Goal: Information Seeking & Learning: Learn about a topic

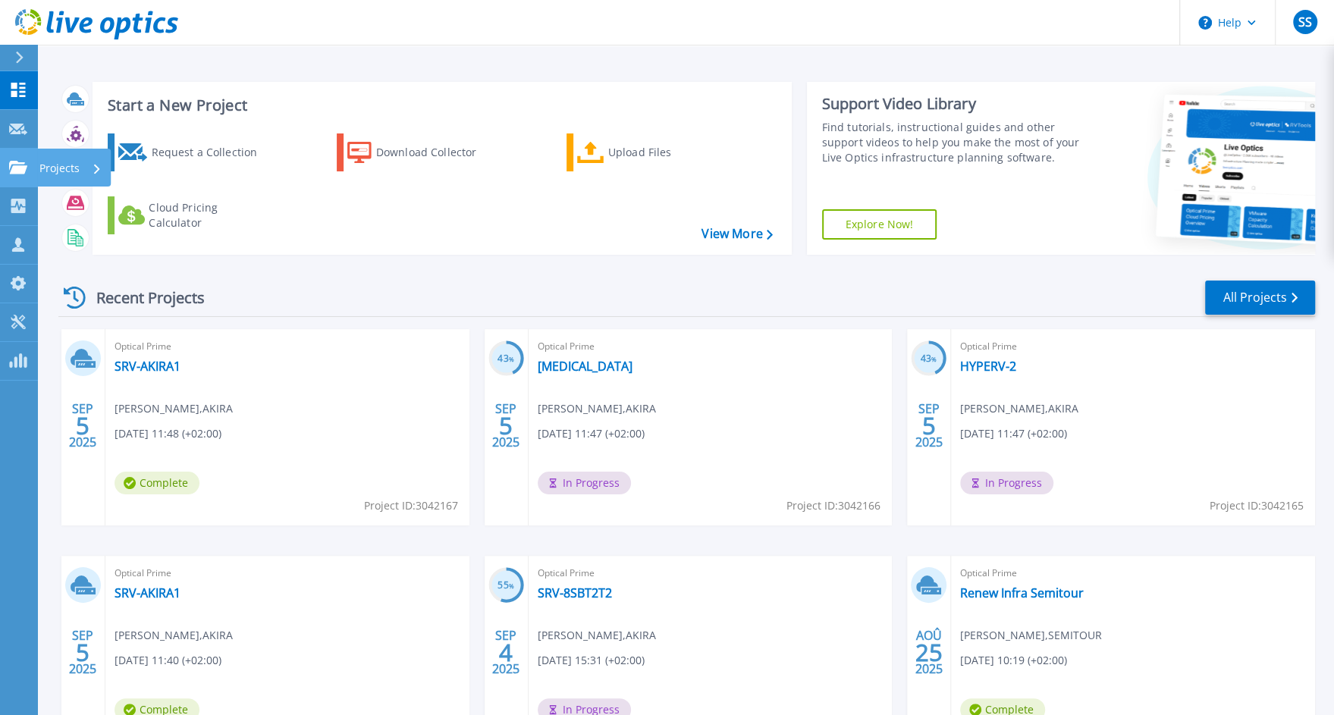
click at [22, 168] on icon at bounding box center [18, 167] width 18 height 13
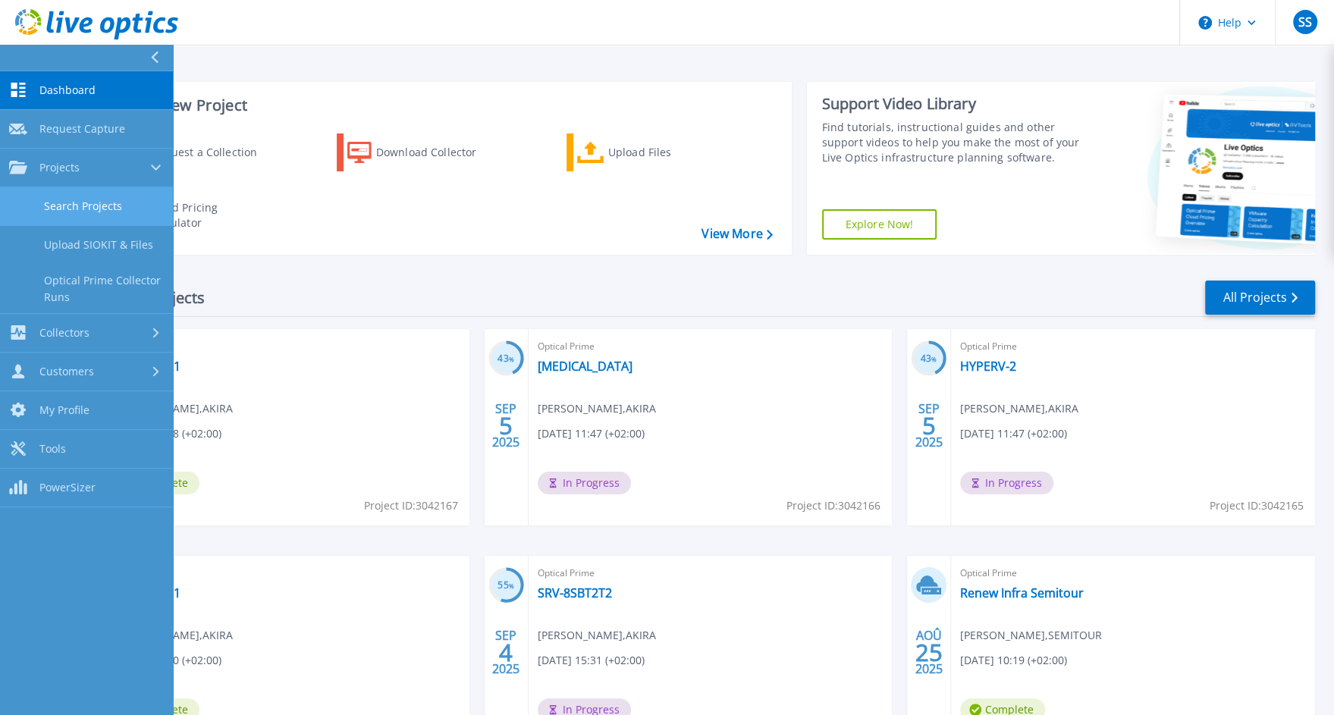
click at [90, 206] on link "Search Projects" at bounding box center [86, 206] width 173 height 39
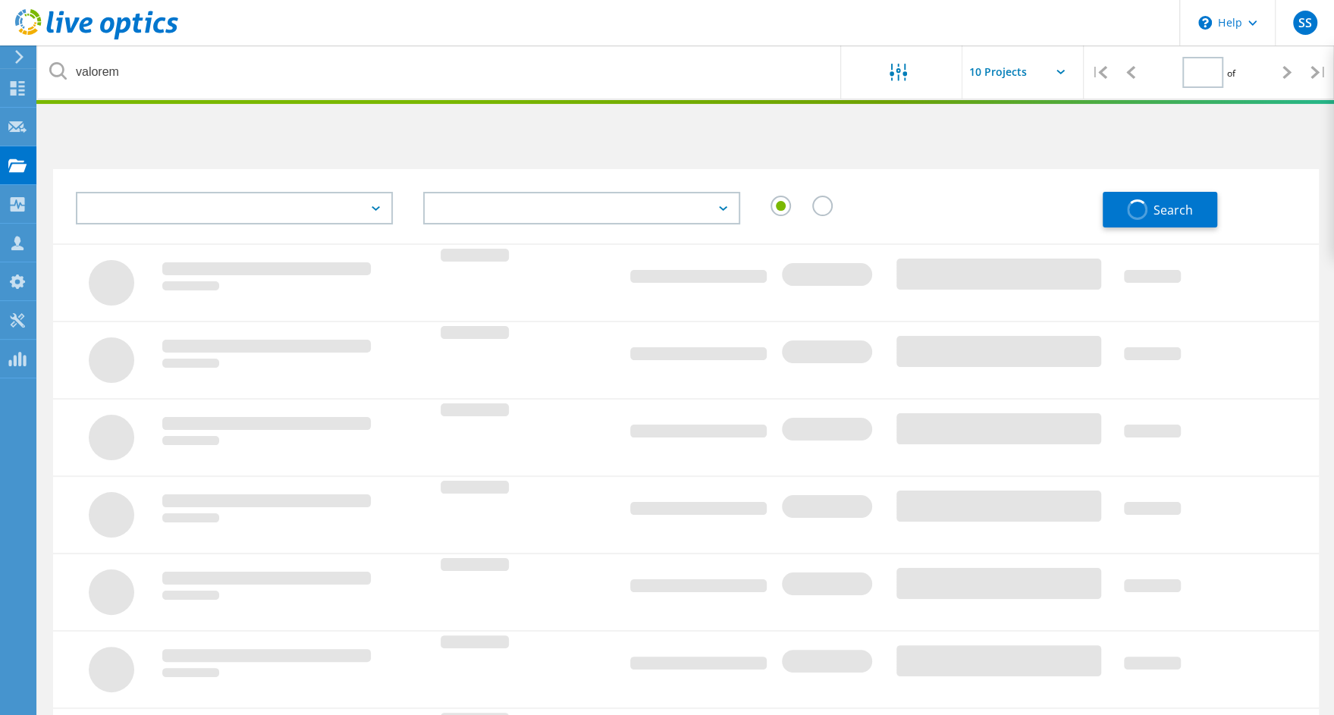
type input "1"
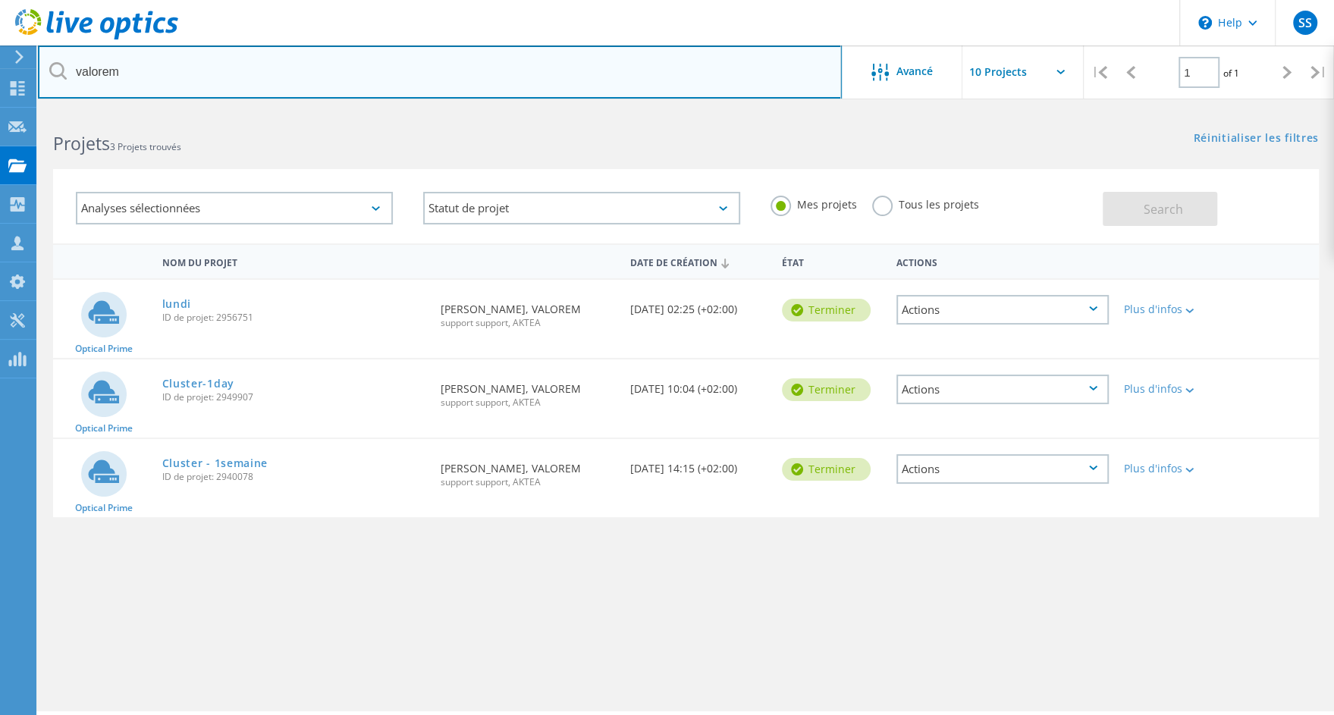
click at [136, 81] on input "valorem" at bounding box center [440, 71] width 804 height 53
type input "adapei"
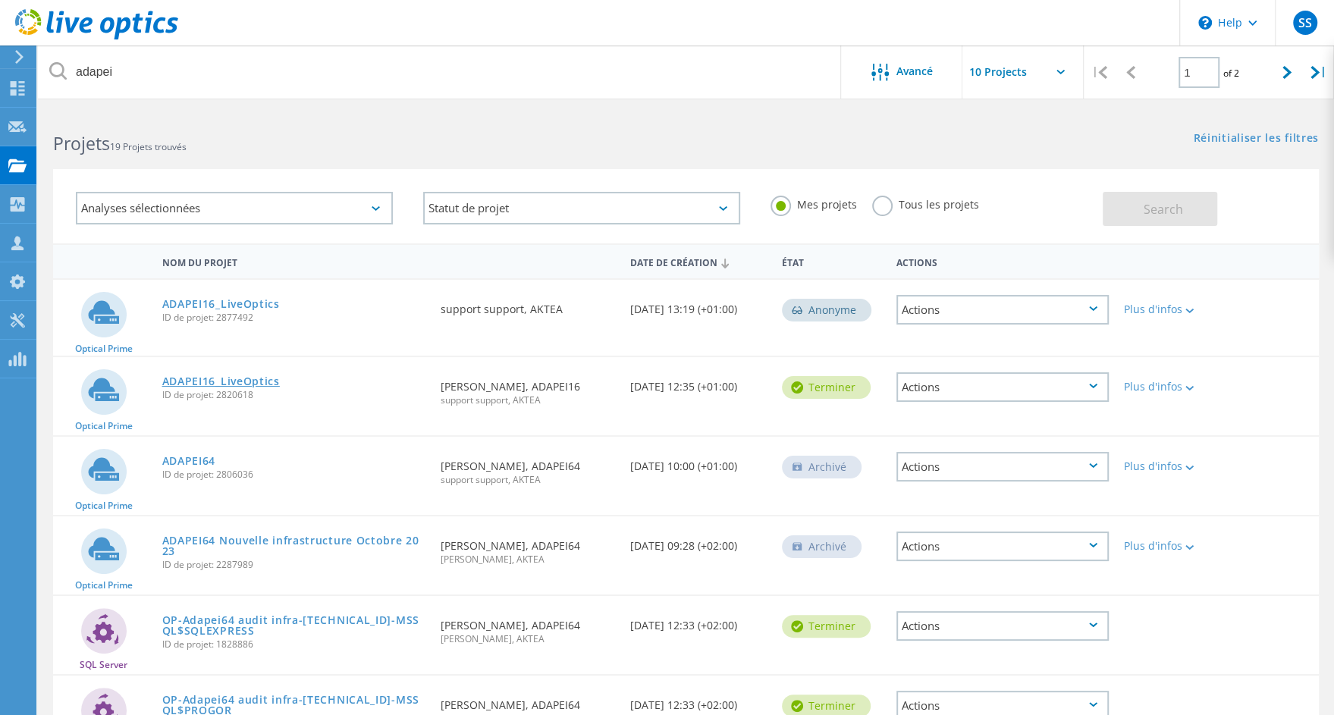
click at [248, 386] on link "ADAPEI16_LiveOptics" at bounding box center [221, 381] width 118 height 11
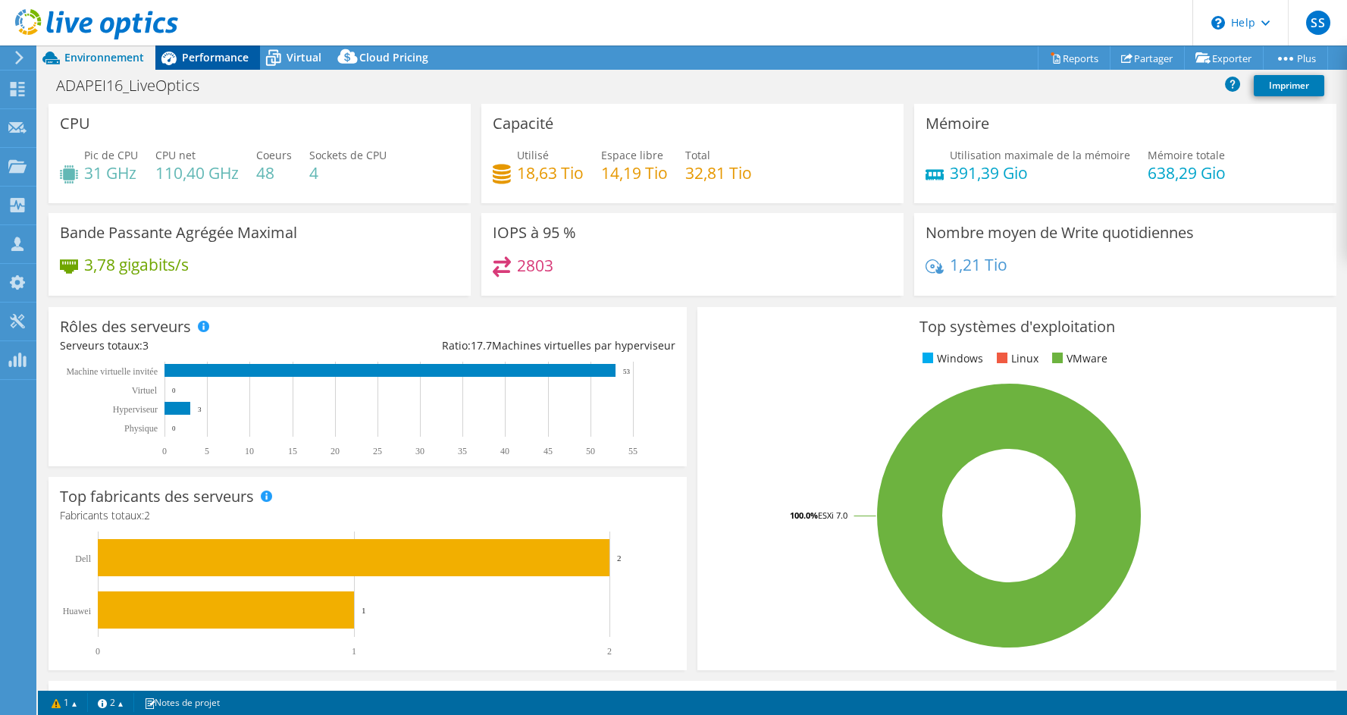
click at [246, 66] on div "Performance" at bounding box center [207, 57] width 105 height 24
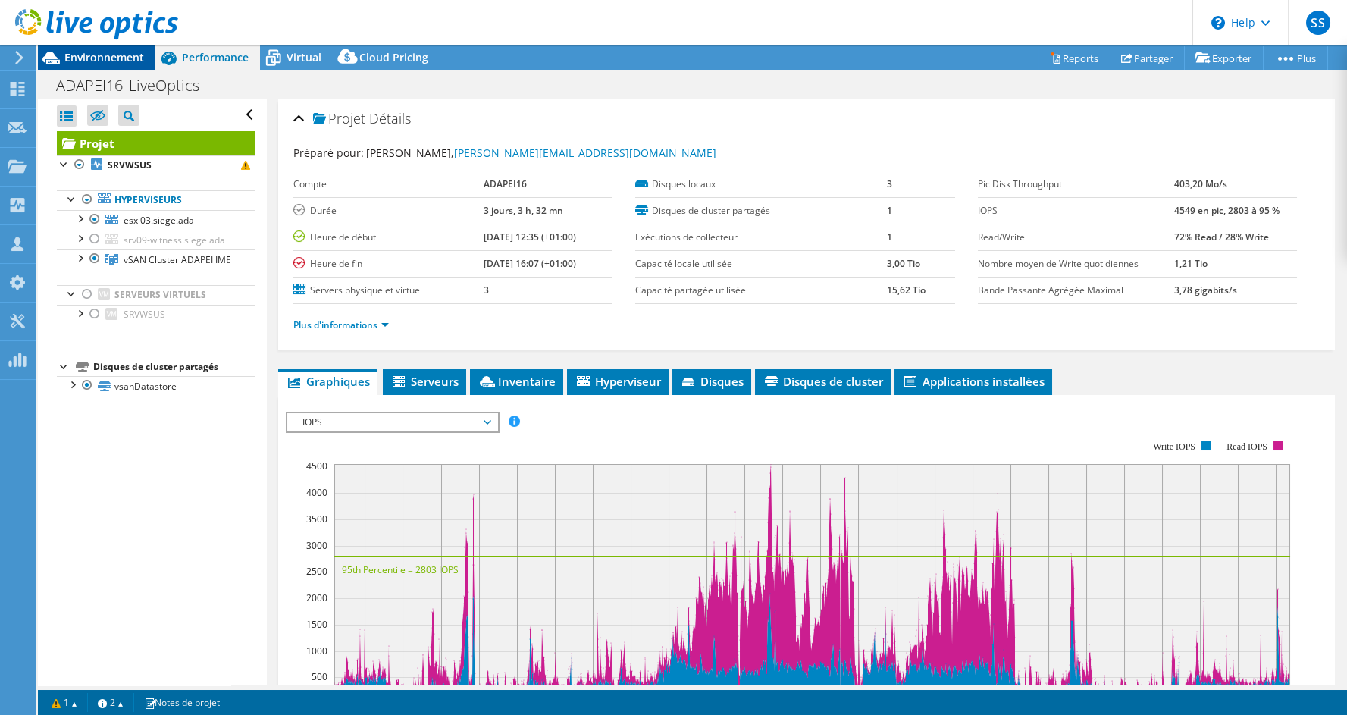
click at [114, 54] on span "Environnement" at bounding box center [104, 57] width 80 height 14
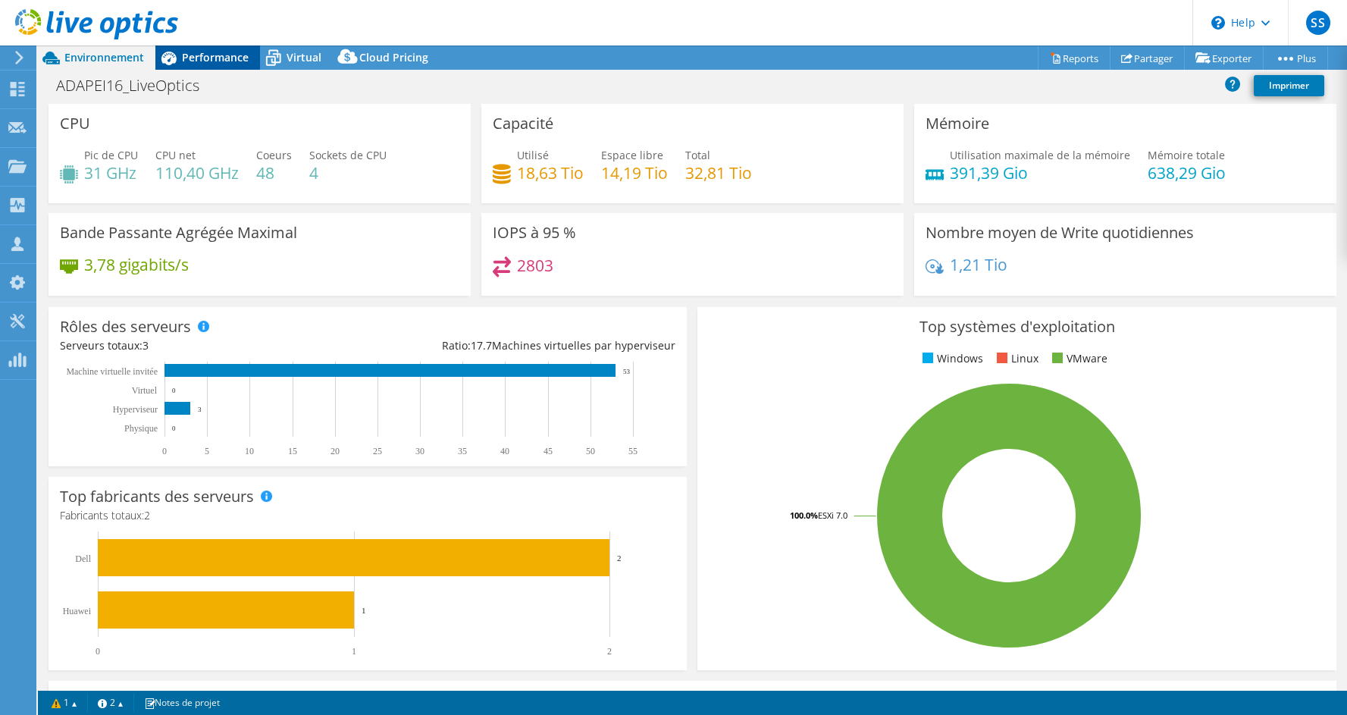
click at [225, 66] on div "Performance" at bounding box center [207, 57] width 105 height 24
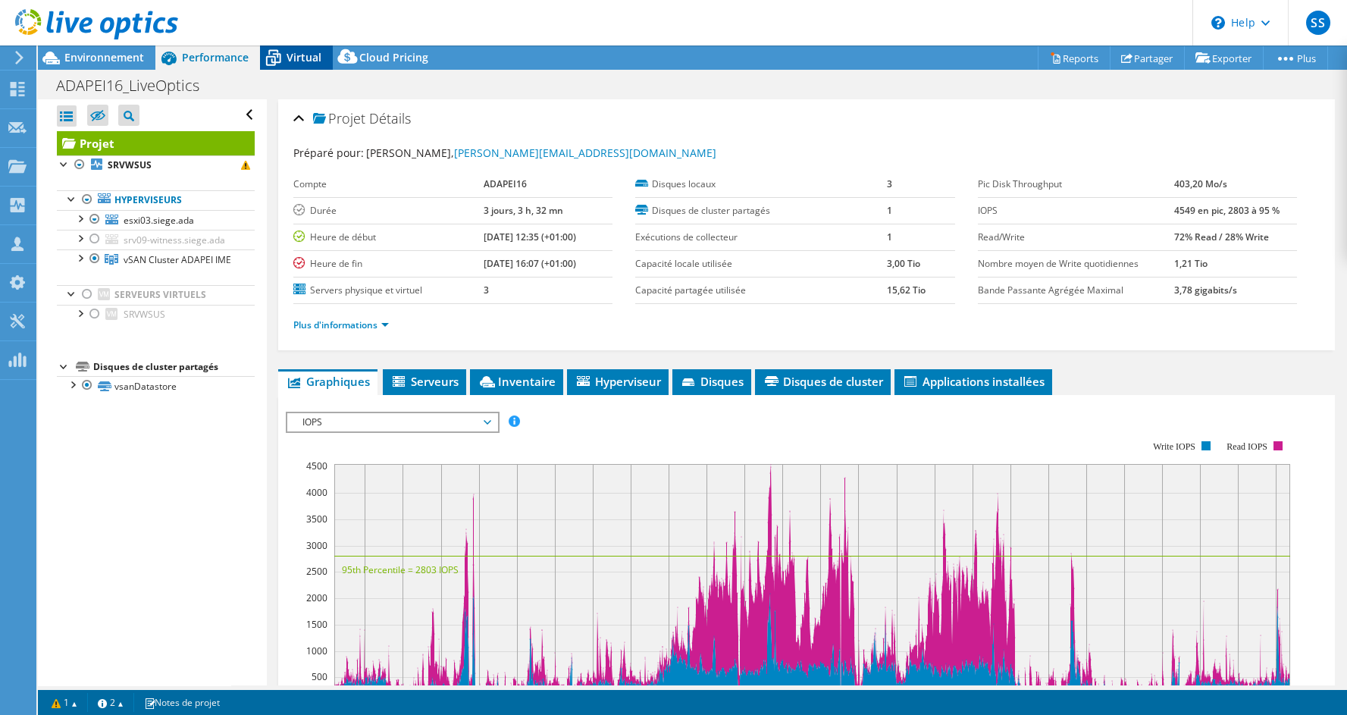
click at [302, 64] on span "Virtual" at bounding box center [304, 57] width 35 height 14
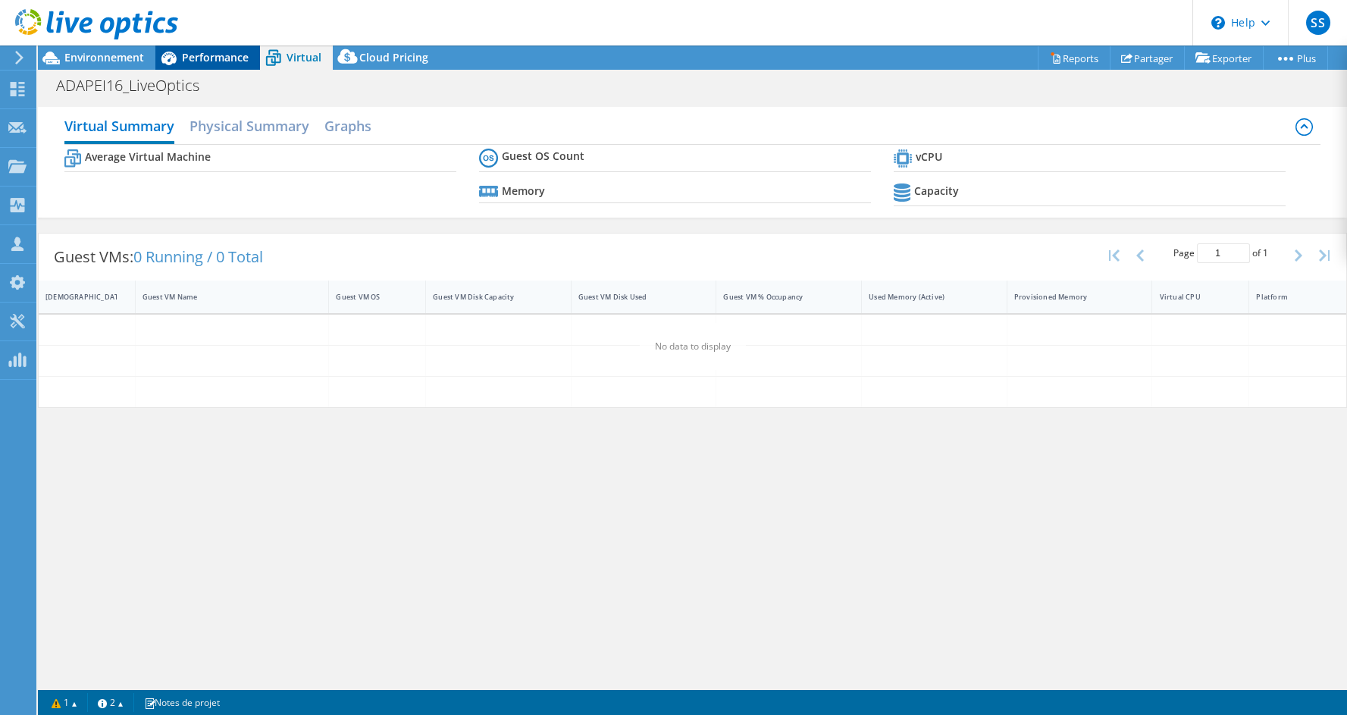
click at [234, 58] on span "Performance" at bounding box center [215, 57] width 67 height 14
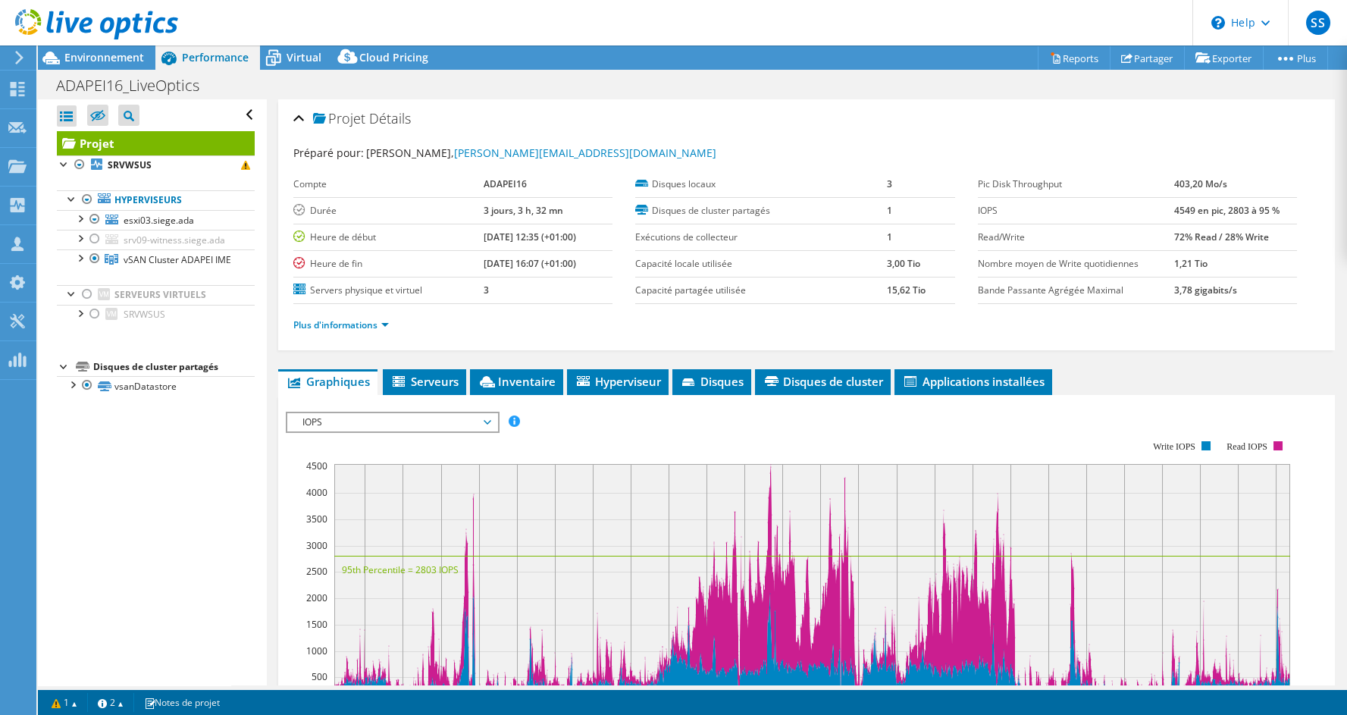
click at [234, 58] on span "Performance" at bounding box center [215, 57] width 67 height 14
click at [298, 52] on span "Virtual" at bounding box center [304, 57] width 35 height 14
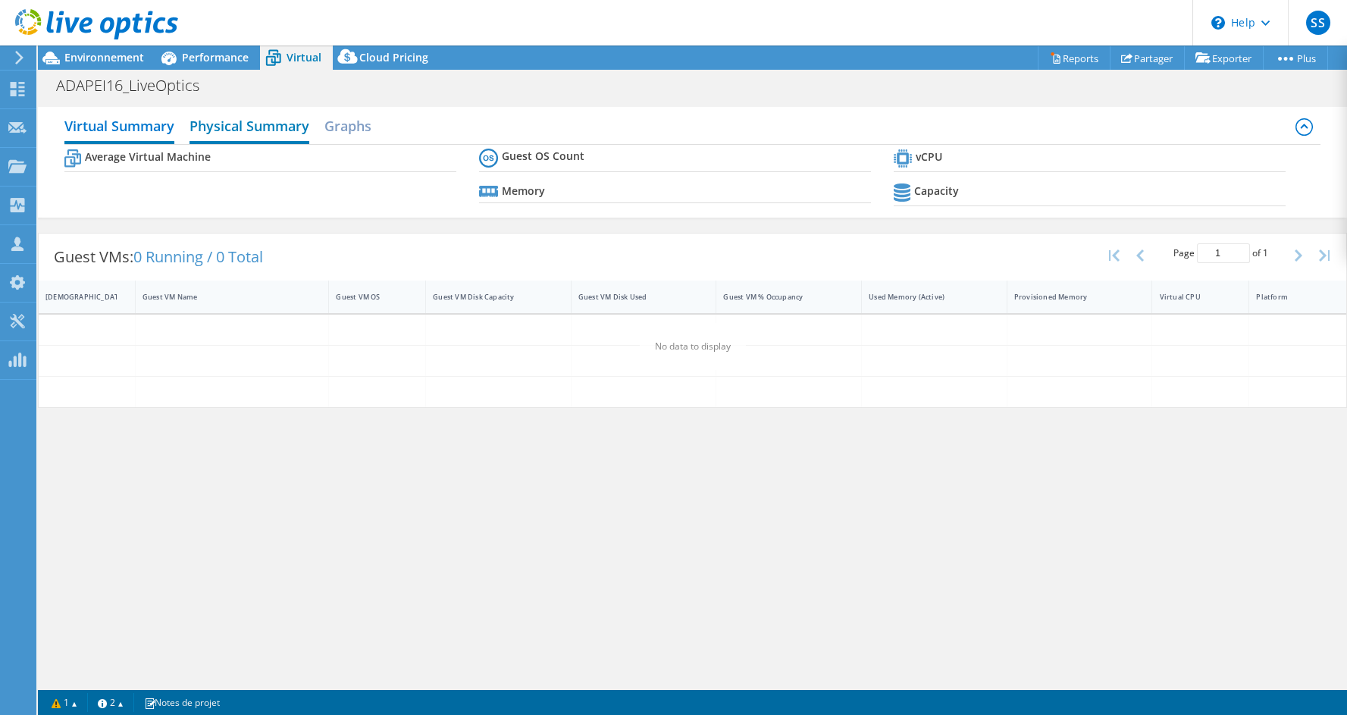
click at [246, 128] on h2 "Physical Summary" at bounding box center [250, 127] width 120 height 33
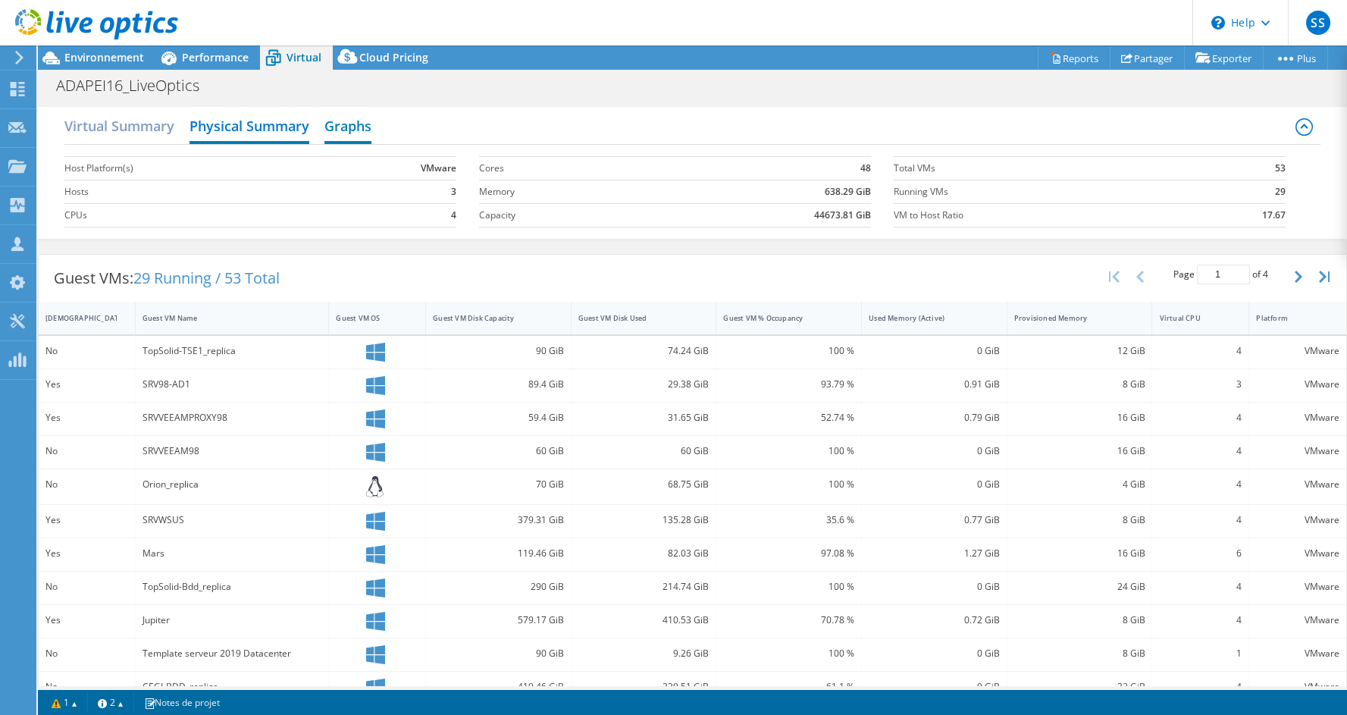
click at [368, 121] on h2 "Graphs" at bounding box center [347, 127] width 47 height 33
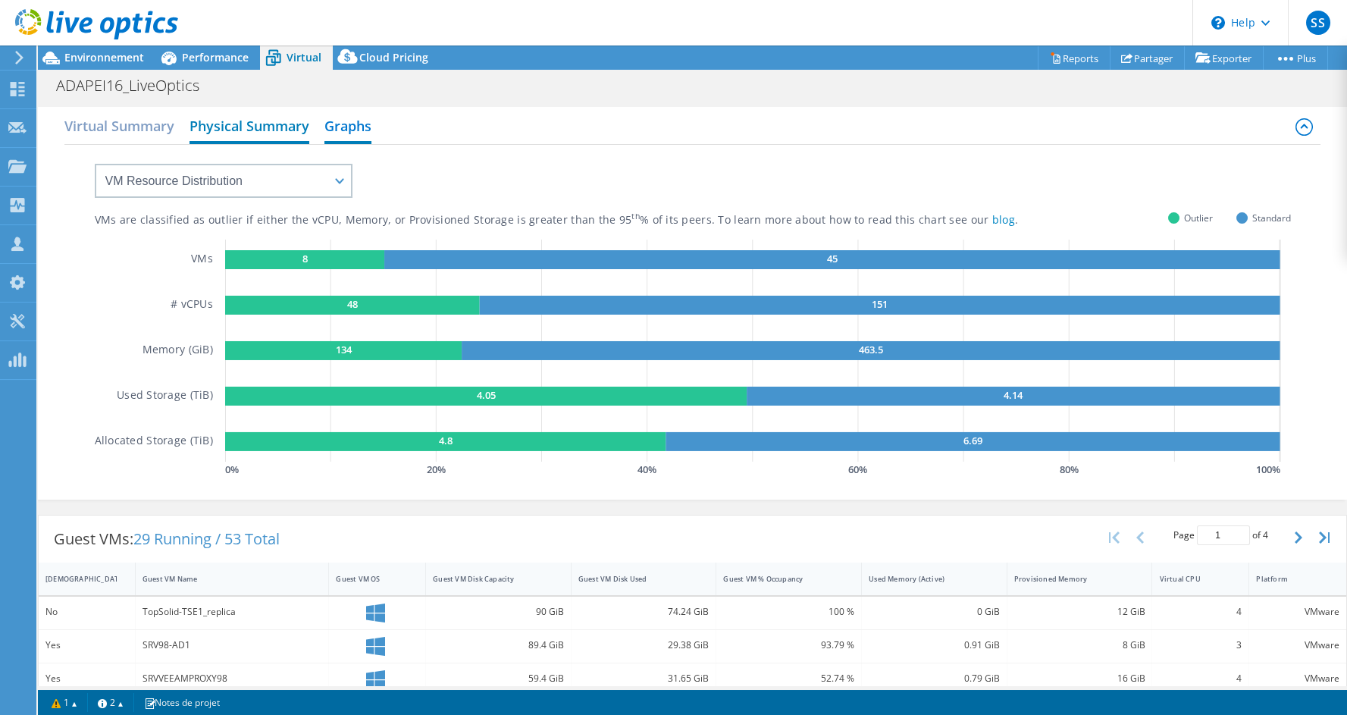
click at [290, 131] on h2 "Physical Summary" at bounding box center [250, 127] width 120 height 33
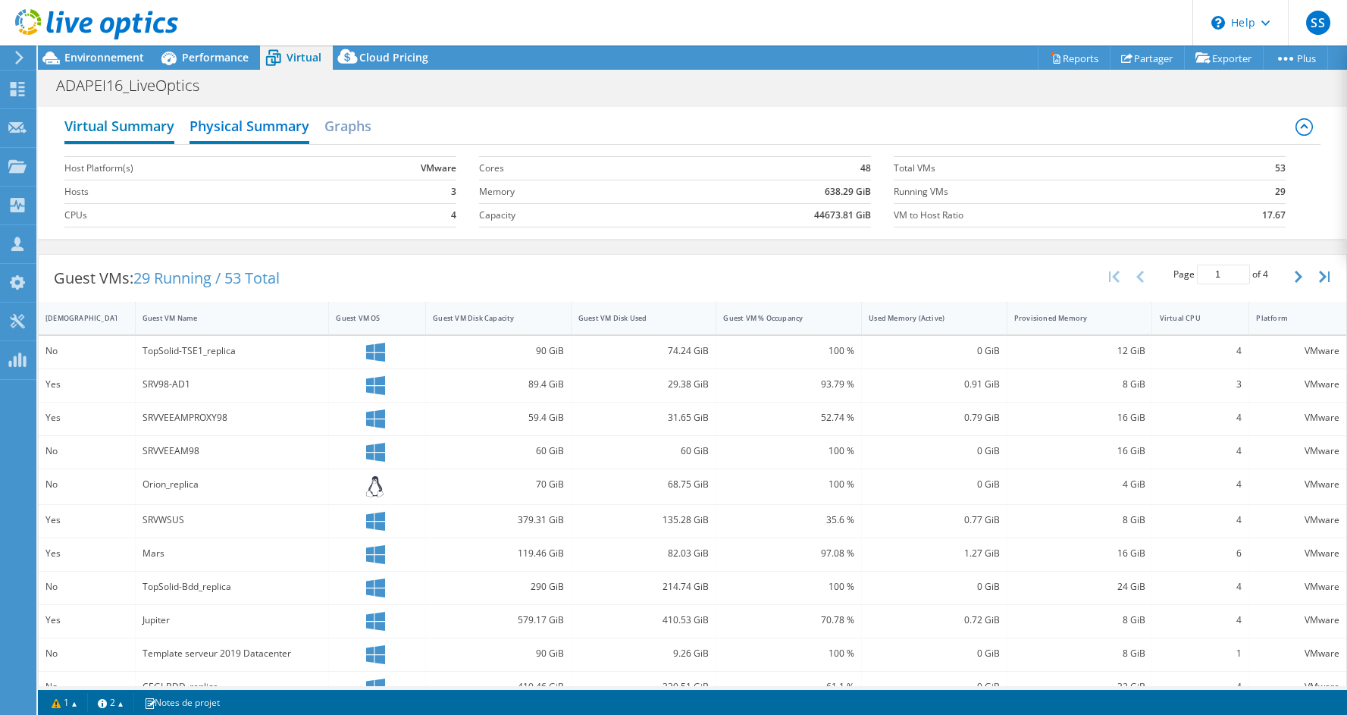
click at [155, 122] on h2 "Virtual Summary" at bounding box center [119, 127] width 110 height 33
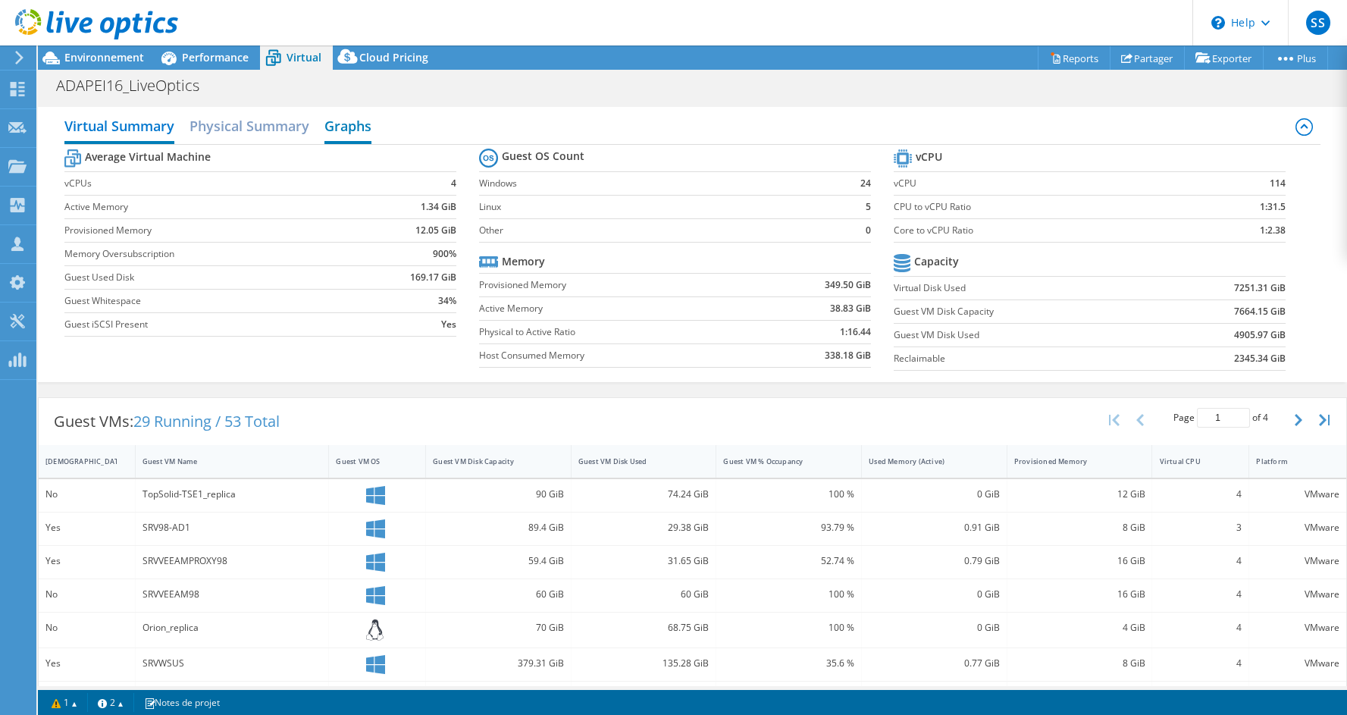
click at [372, 124] on h2 "Graphs" at bounding box center [347, 127] width 47 height 33
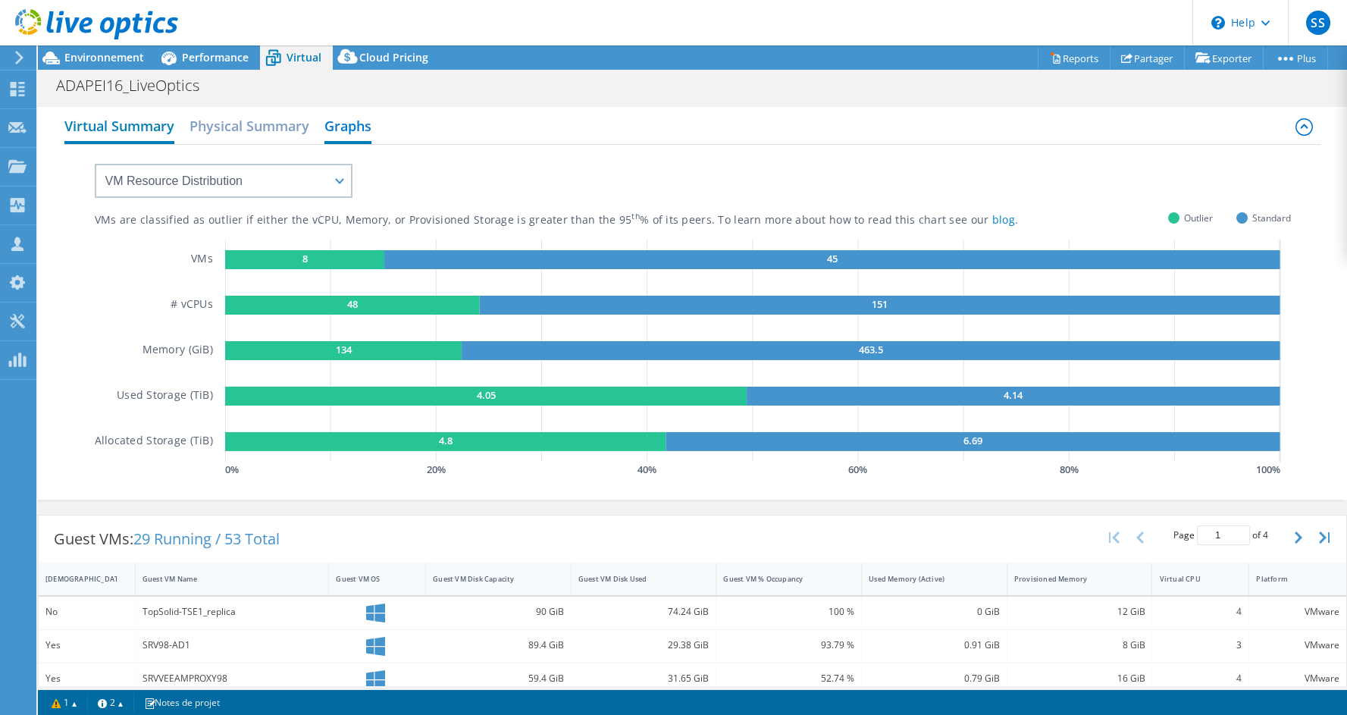
click at [166, 137] on h2 "Virtual Summary" at bounding box center [119, 127] width 110 height 33
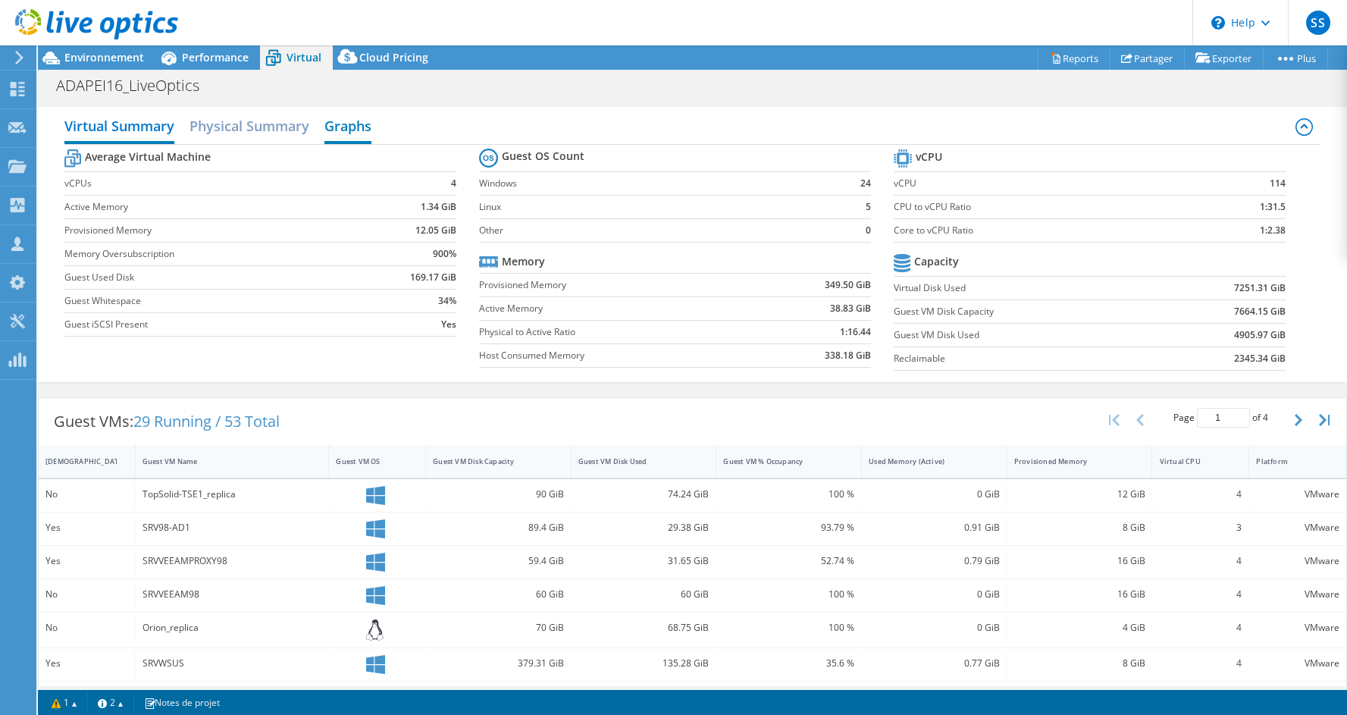
click at [345, 118] on h2 "Graphs" at bounding box center [347, 127] width 47 height 33
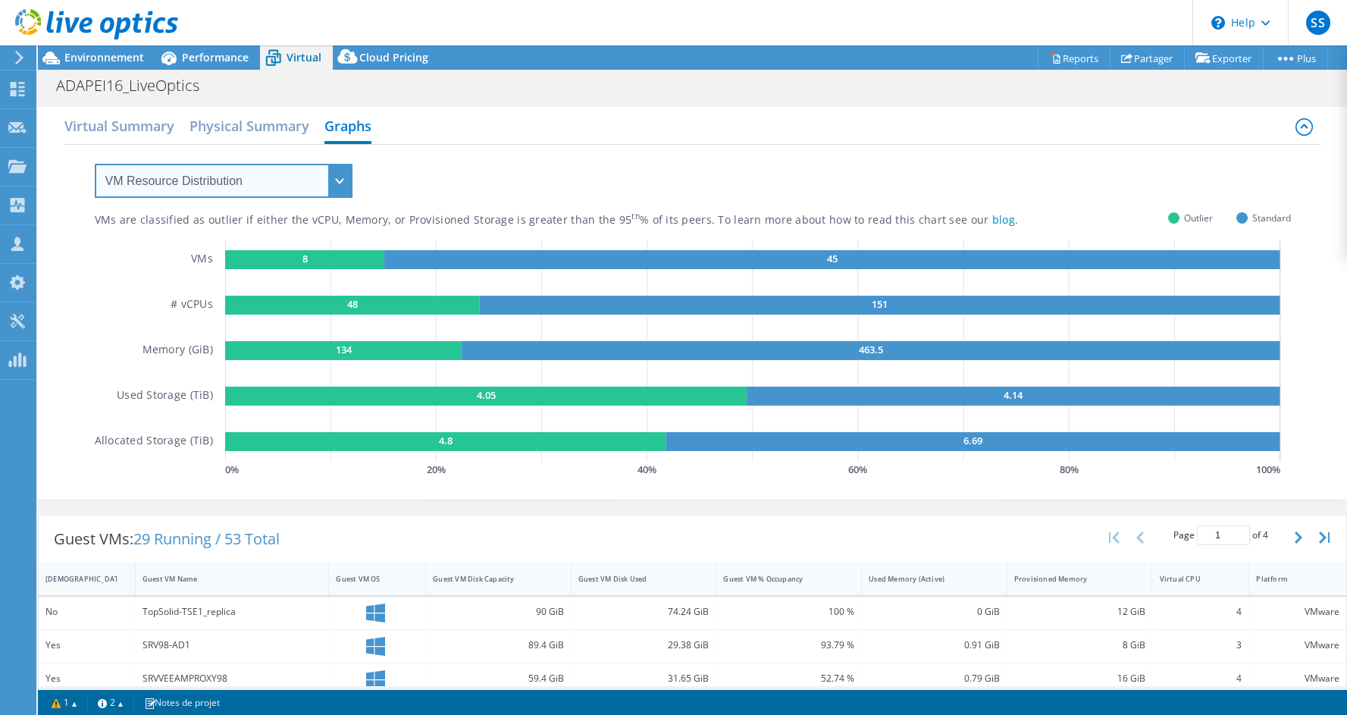
click at [272, 189] on select "VM Resource Distribution Provisioning Contrast Over Provisioning" at bounding box center [224, 181] width 258 height 34
click at [95, 164] on select "VM Resource Distribution Provisioning Contrast Over Provisioning" at bounding box center [224, 181] width 258 height 34
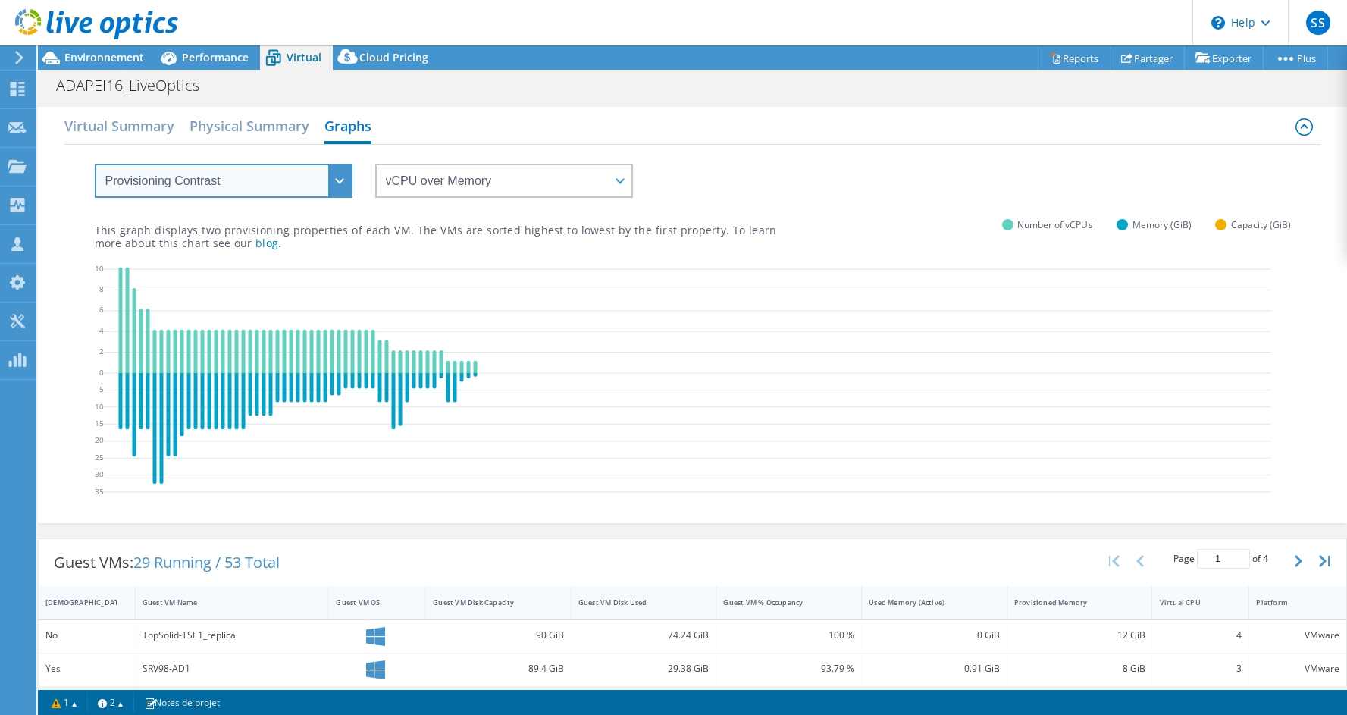
click at [234, 196] on select "VM Resource Distribution Provisioning Contrast Over Provisioning" at bounding box center [224, 181] width 258 height 34
select select "Over Provisioning"
click at [95, 164] on select "VM Resource Distribution Provisioning Contrast Over Provisioning" at bounding box center [224, 181] width 258 height 34
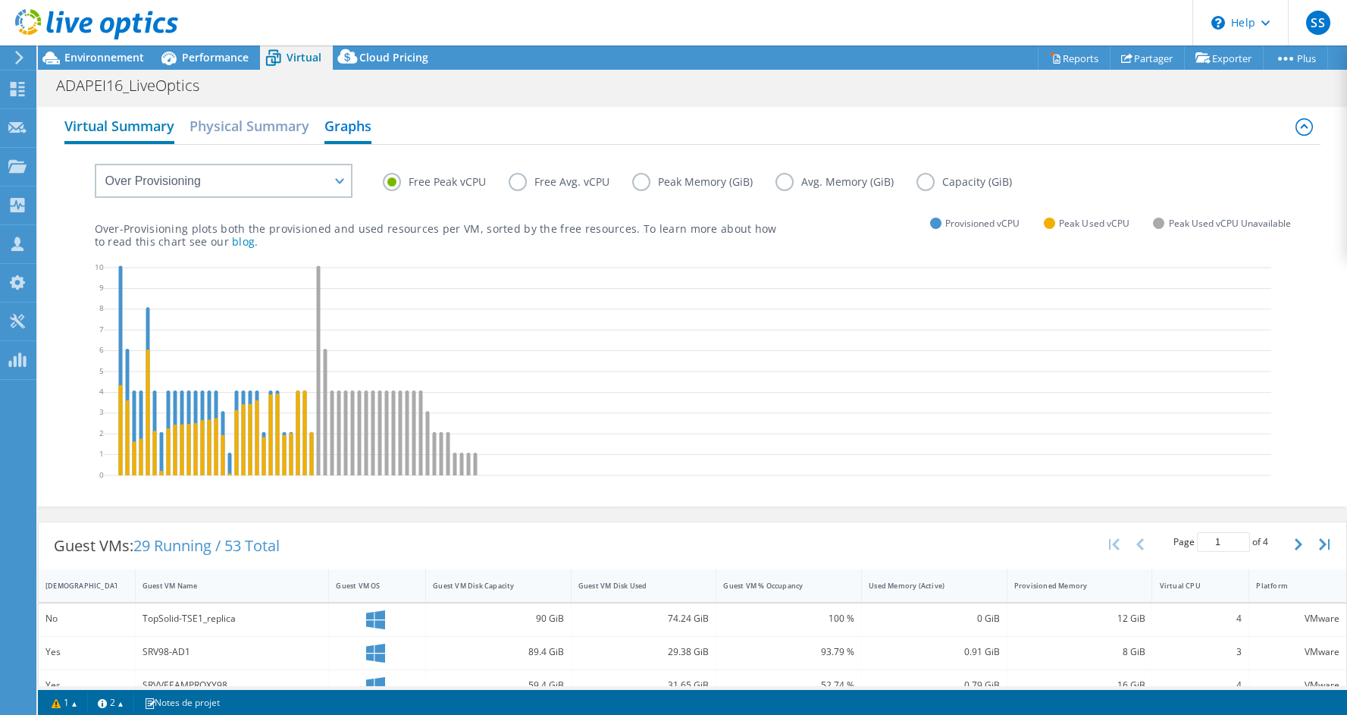
click at [101, 133] on h2 "Virtual Summary" at bounding box center [119, 127] width 110 height 33
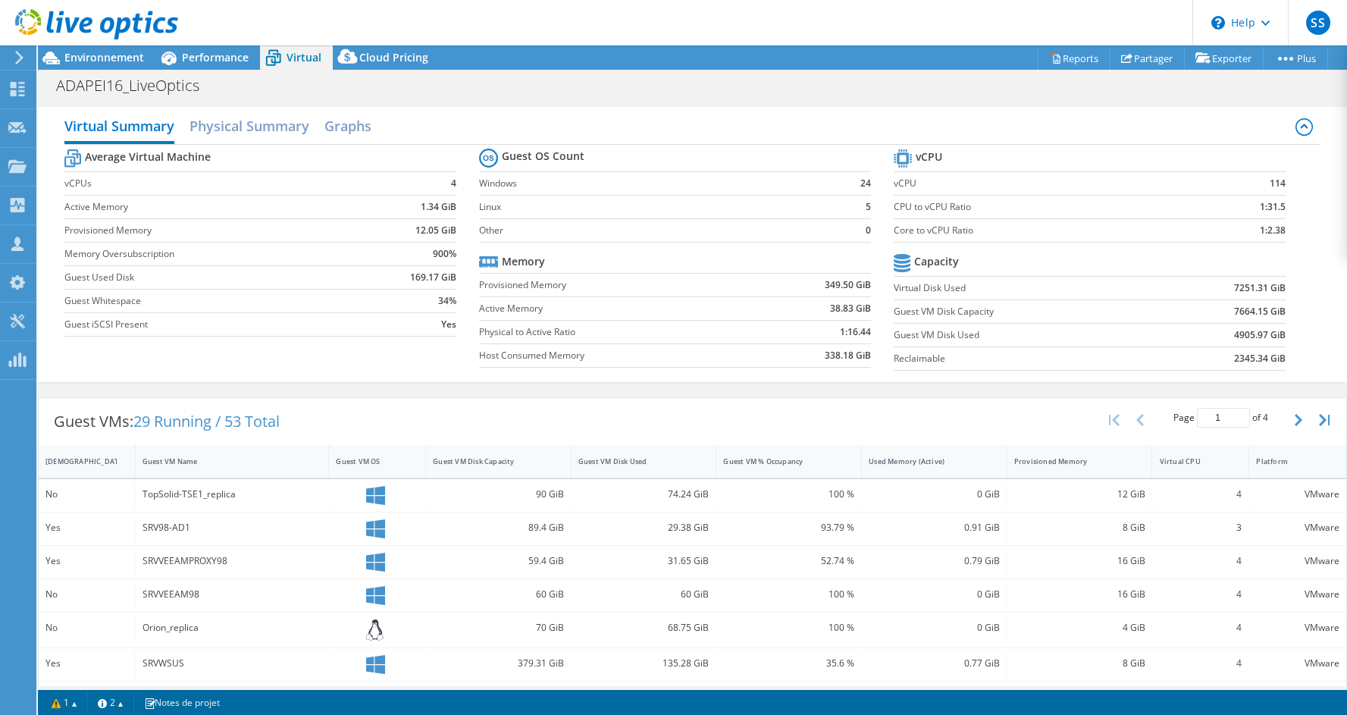
click at [544, 355] on label "Host Consumed Memory" at bounding box center [618, 355] width 278 height 15
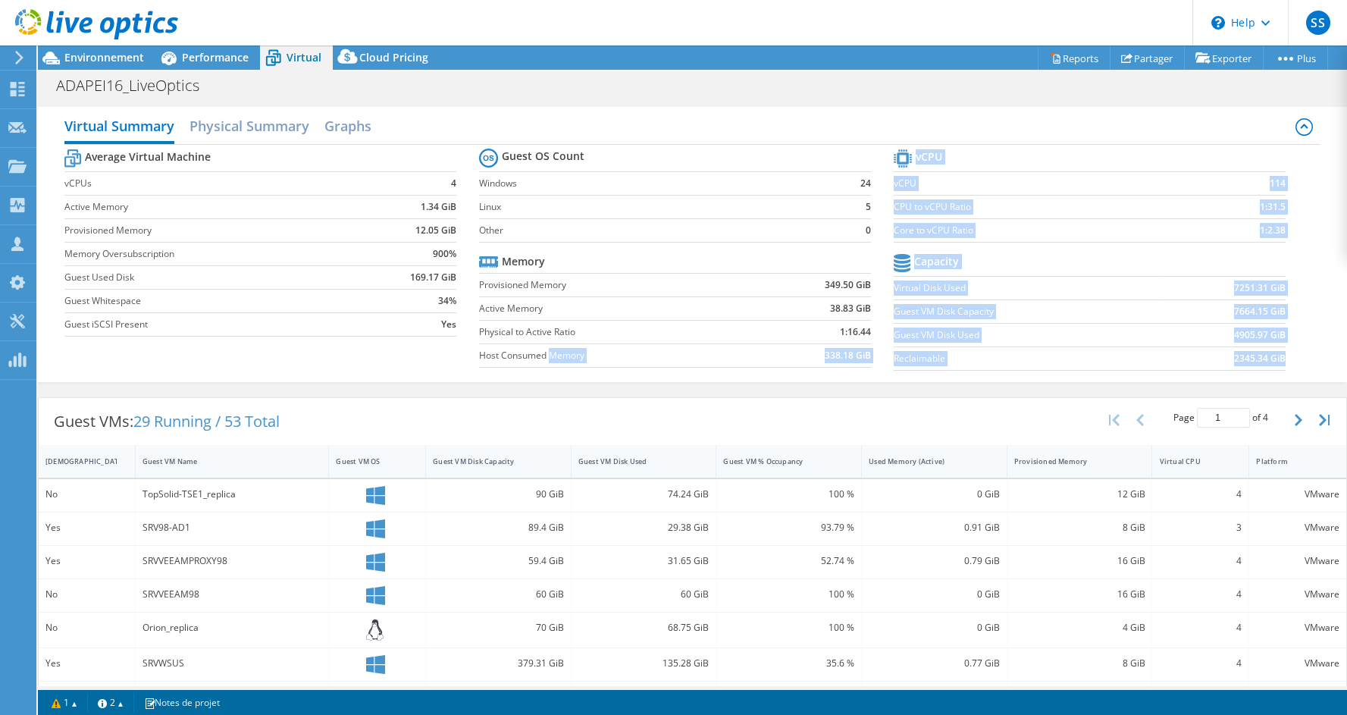
drag, startPoint x: 544, startPoint y: 355, endPoint x: 939, endPoint y: 382, distance: 396.7
click at [939, 382] on div "Virtual Summary Physical Summary Graphs Average Virtual Machine vCPUs 4 Active …" at bounding box center [692, 244] width 1309 height 290
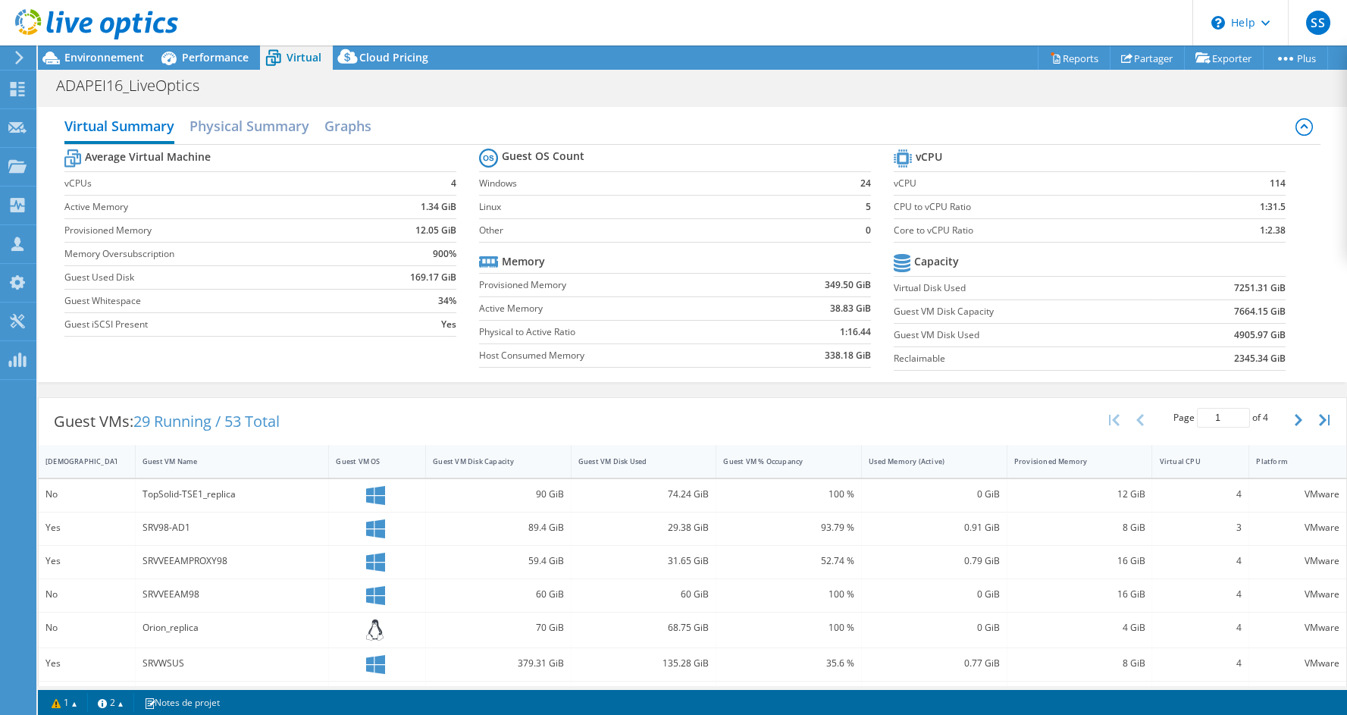
click at [1032, 359] on label "Reclaimable" at bounding box center [1026, 358] width 265 height 15
click at [168, 52] on icon at bounding box center [168, 58] width 27 height 27
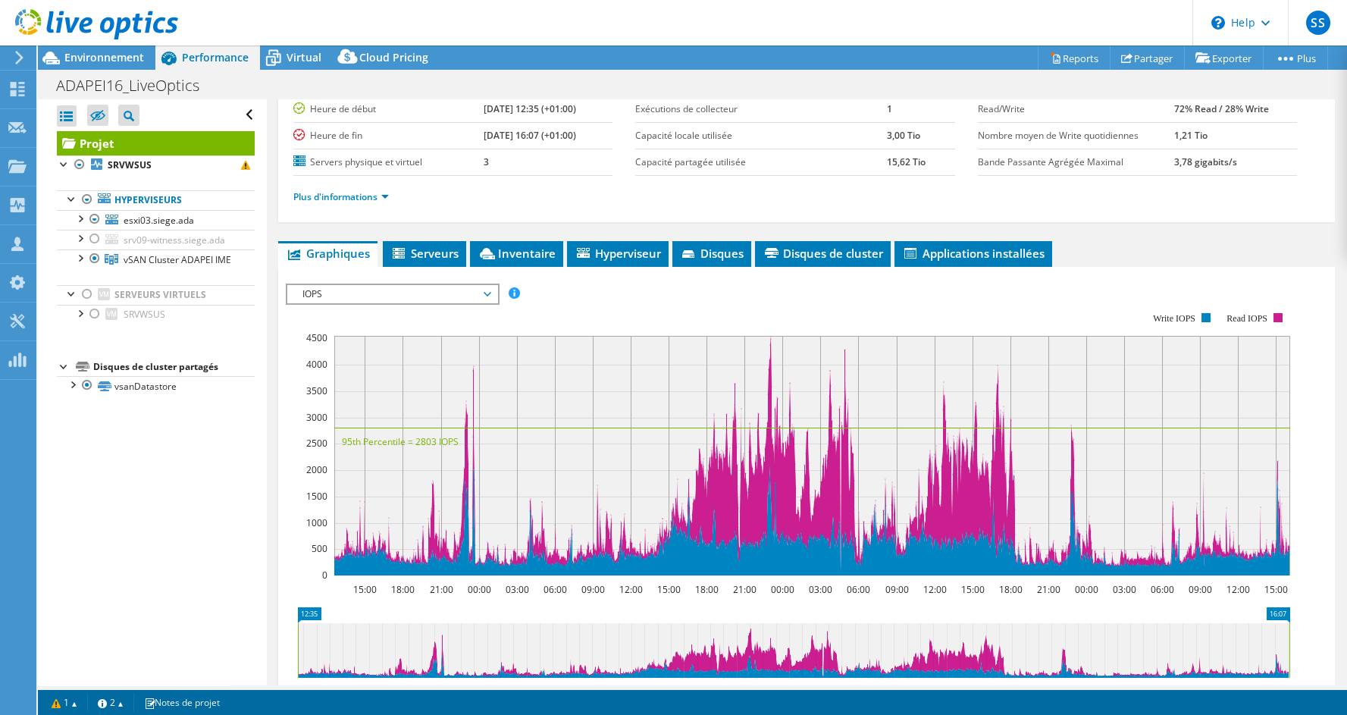
scroll to position [127, 0]
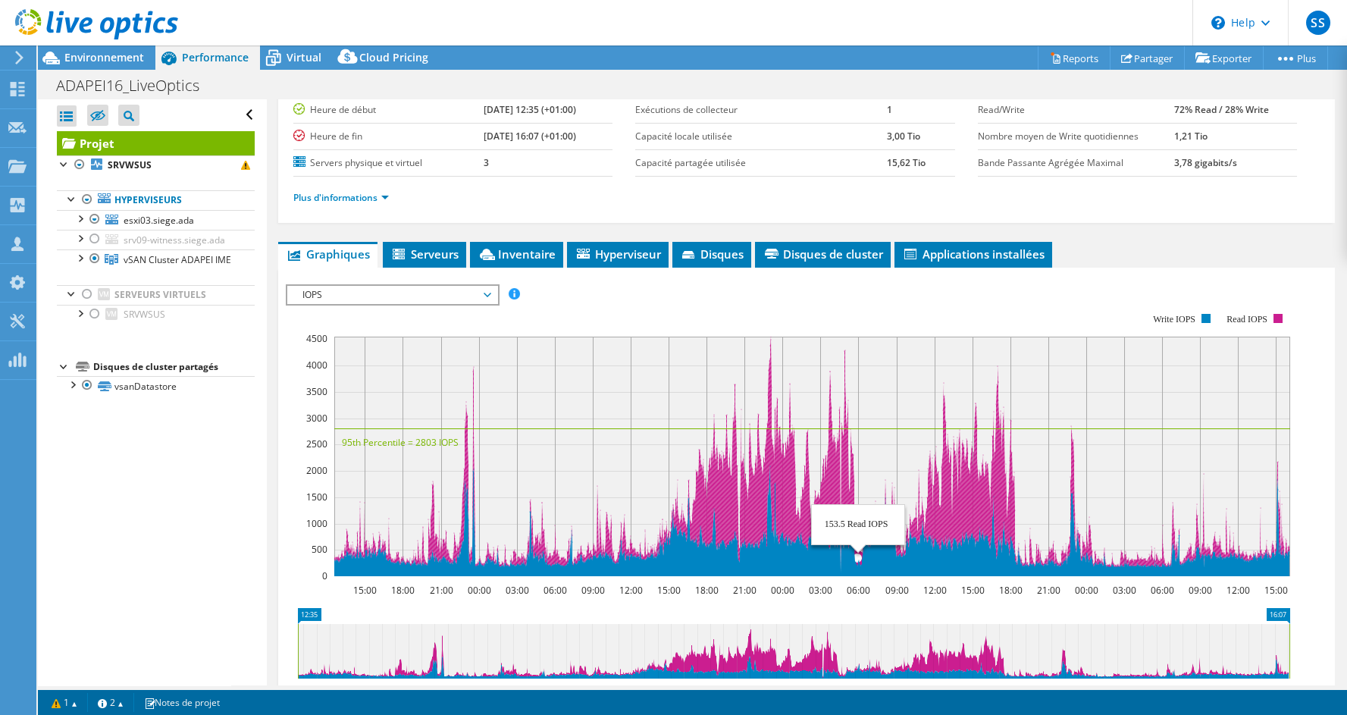
drag, startPoint x: 1063, startPoint y: 434, endPoint x: 845, endPoint y: 450, distance: 218.9
click at [845, 450] on icon "15:00 18:00 21:00 00:00 03:00 06:00 09:00 12:00 15:00 18:00 21:00 00:00 03:00 0…" at bounding box center [794, 444] width 1016 height 303
drag, startPoint x: 459, startPoint y: 372, endPoint x: 850, endPoint y: 413, distance: 393.4
click at [850, 413] on rect at bounding box center [812, 457] width 956 height 240
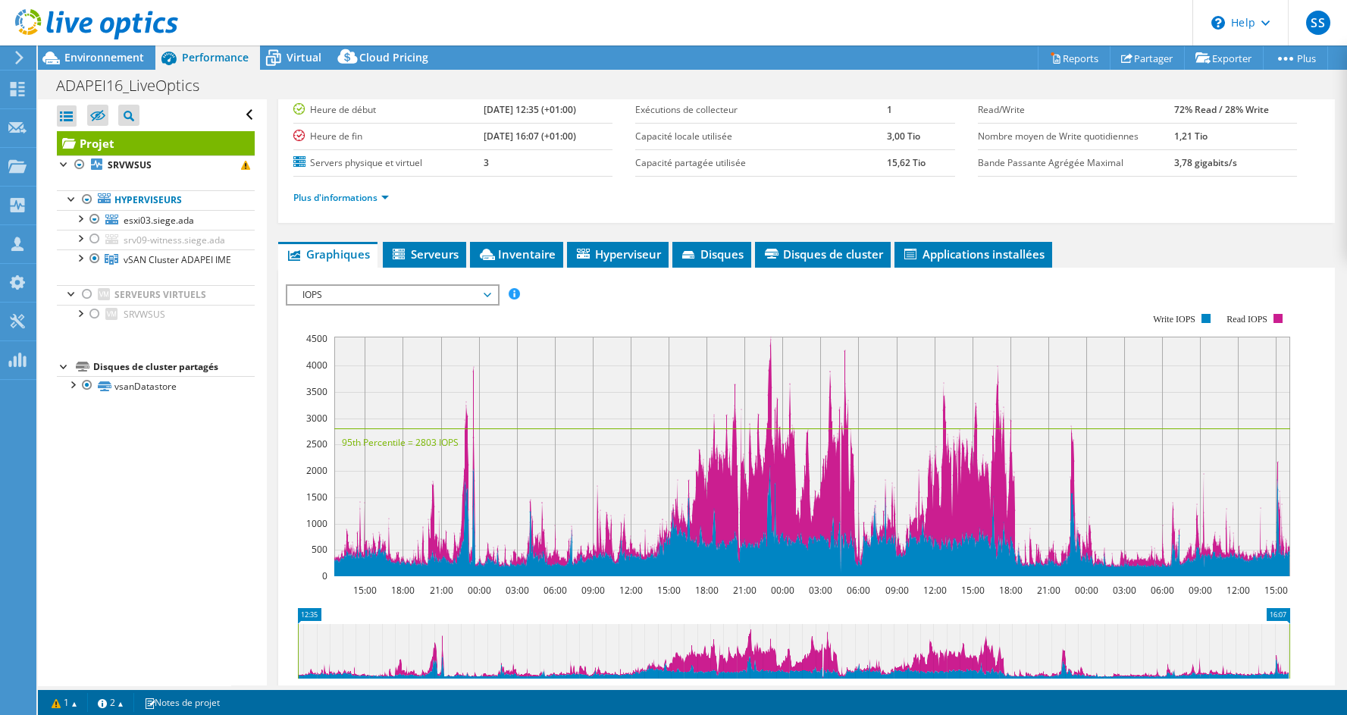
scroll to position [260, 0]
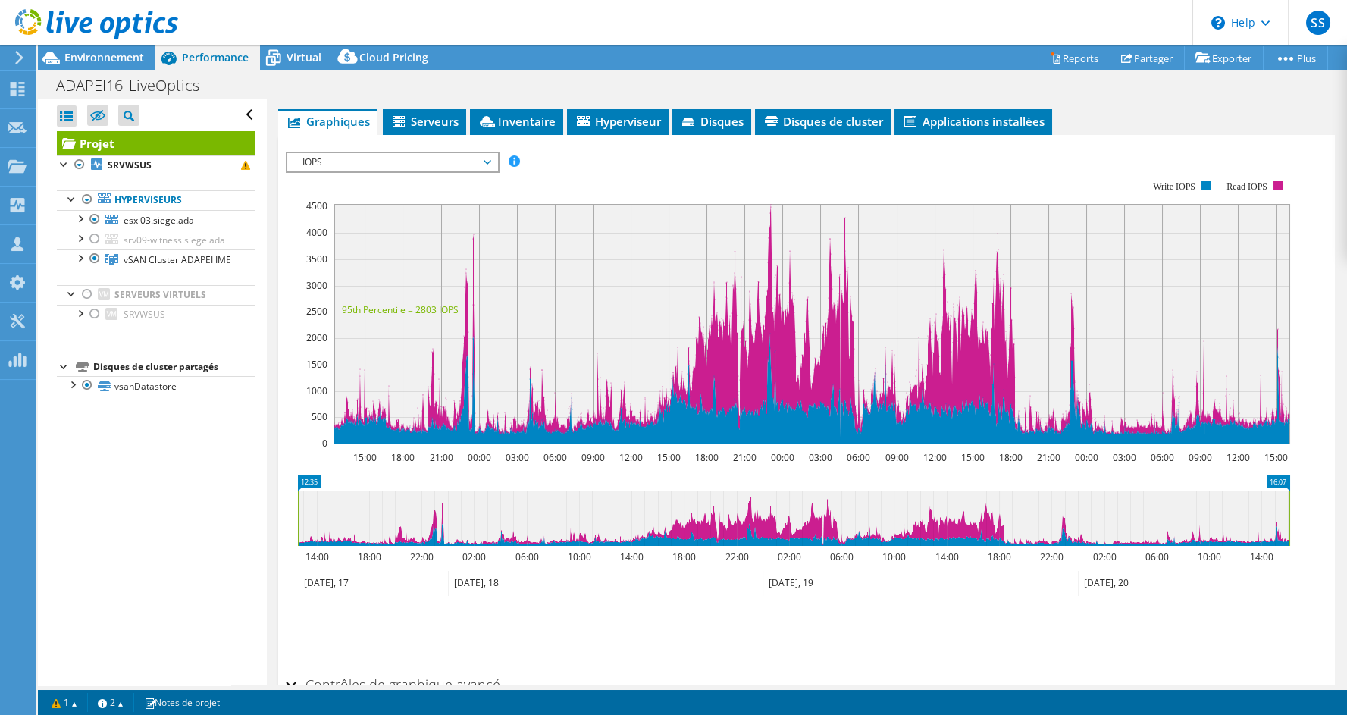
drag, startPoint x: 663, startPoint y: 526, endPoint x: 882, endPoint y: 531, distance: 219.2
click at [882, 531] on icon at bounding box center [794, 518] width 992 height 55
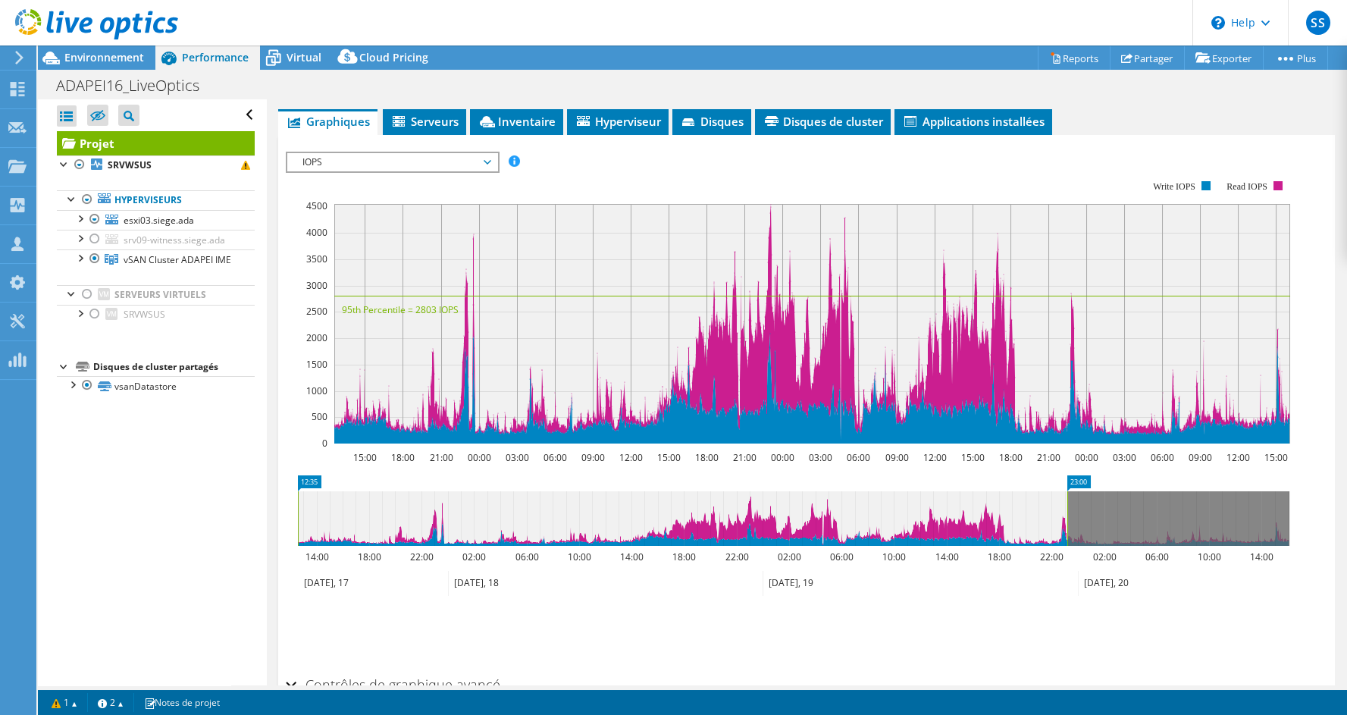
drag, startPoint x: 1289, startPoint y: 510, endPoint x: 1073, endPoint y: 516, distance: 216.1
click at [1071, 516] on rect at bounding box center [1067, 518] width 6 height 55
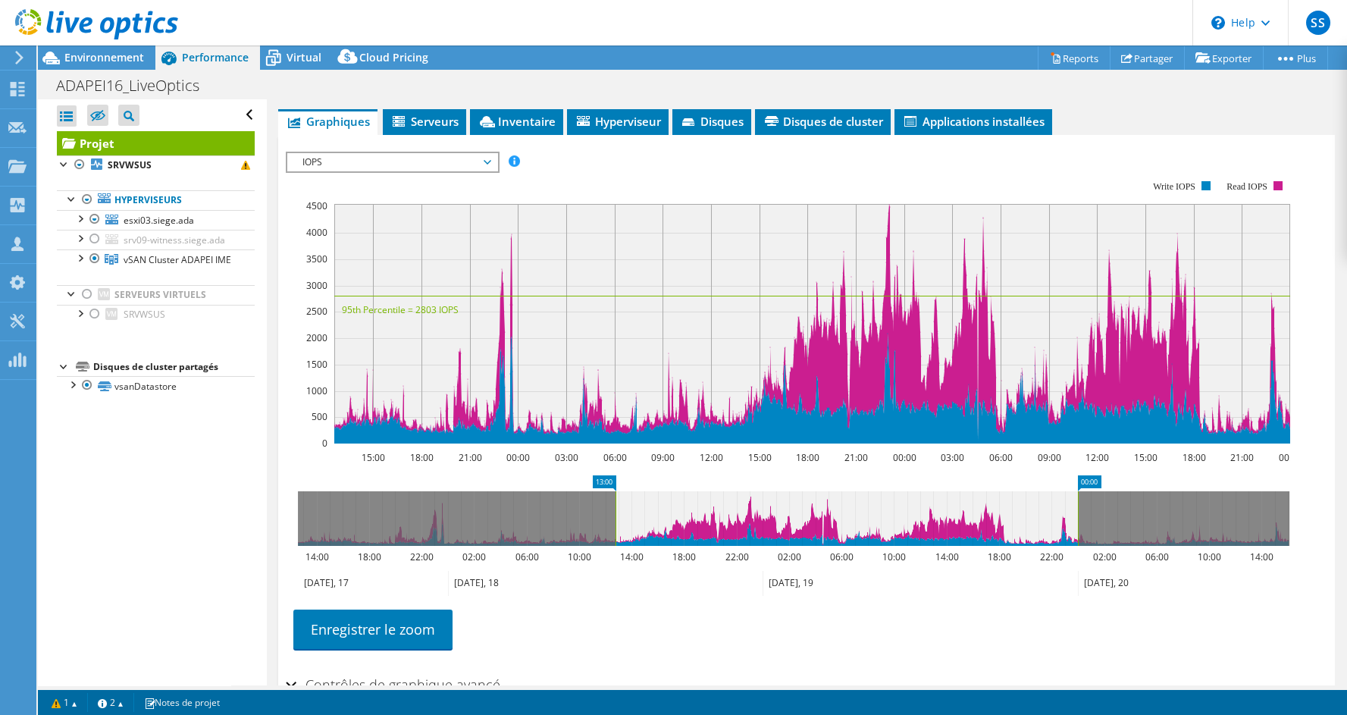
drag, startPoint x: 296, startPoint y: 506, endPoint x: 603, endPoint y: 484, distance: 307.0
click at [603, 484] on icon "00:00 13:00 14:00 18:00 22:00 02:00 06:00 10:00 14:00 18:00 22:00 02:00 06:00 1…" at bounding box center [794, 535] width 1016 height 121
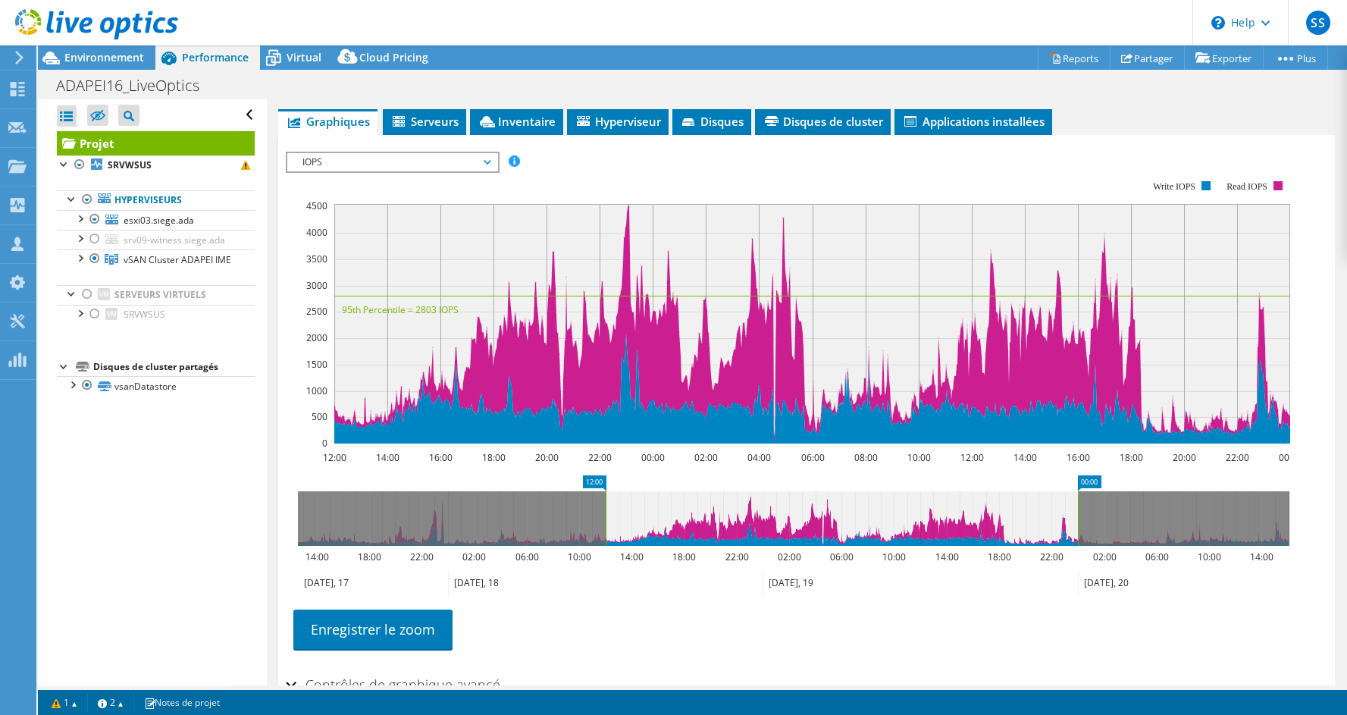
click at [621, 237] on rect at bounding box center [812, 324] width 956 height 240
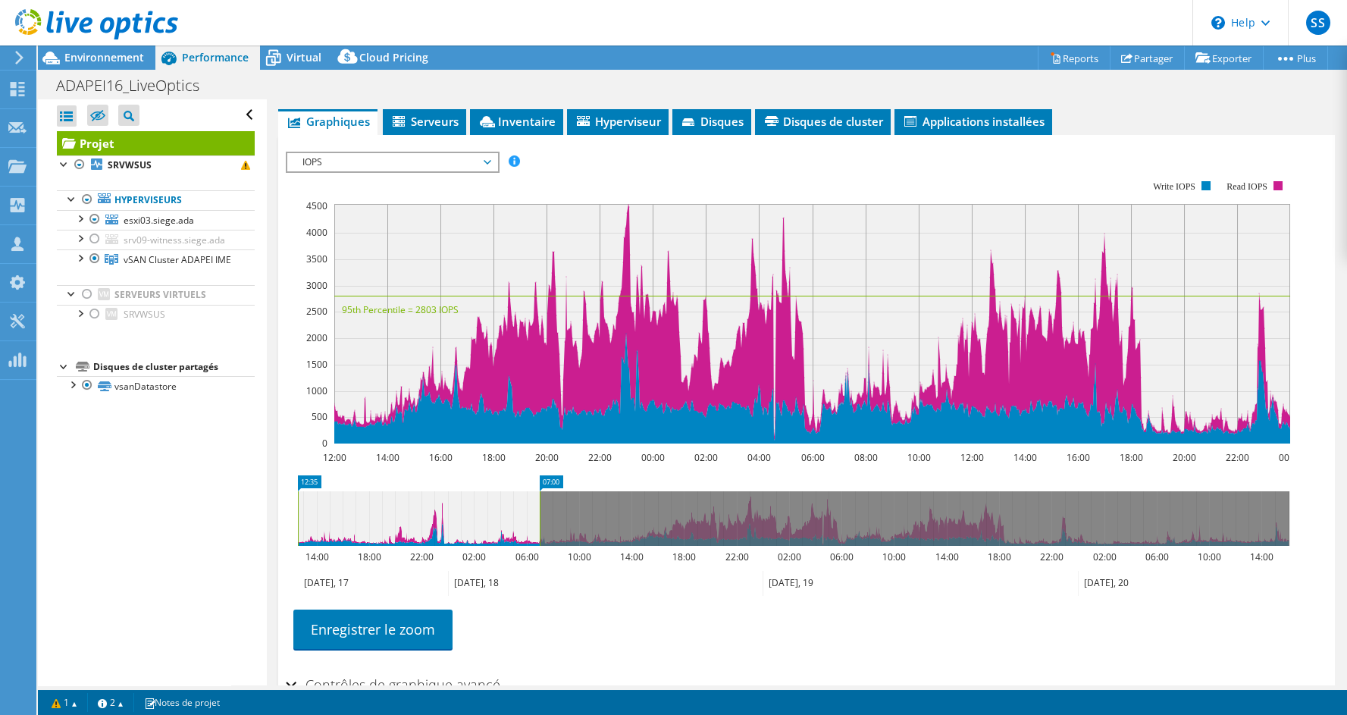
drag, startPoint x: 537, startPoint y: 519, endPoint x: 252, endPoint y: 517, distance: 285.1
click at [252, 517] on div "Ouvrir tout Fermer tout Masquer les nœuds exclus Filtre de l'arborescence des p…" at bounding box center [692, 392] width 1309 height 586
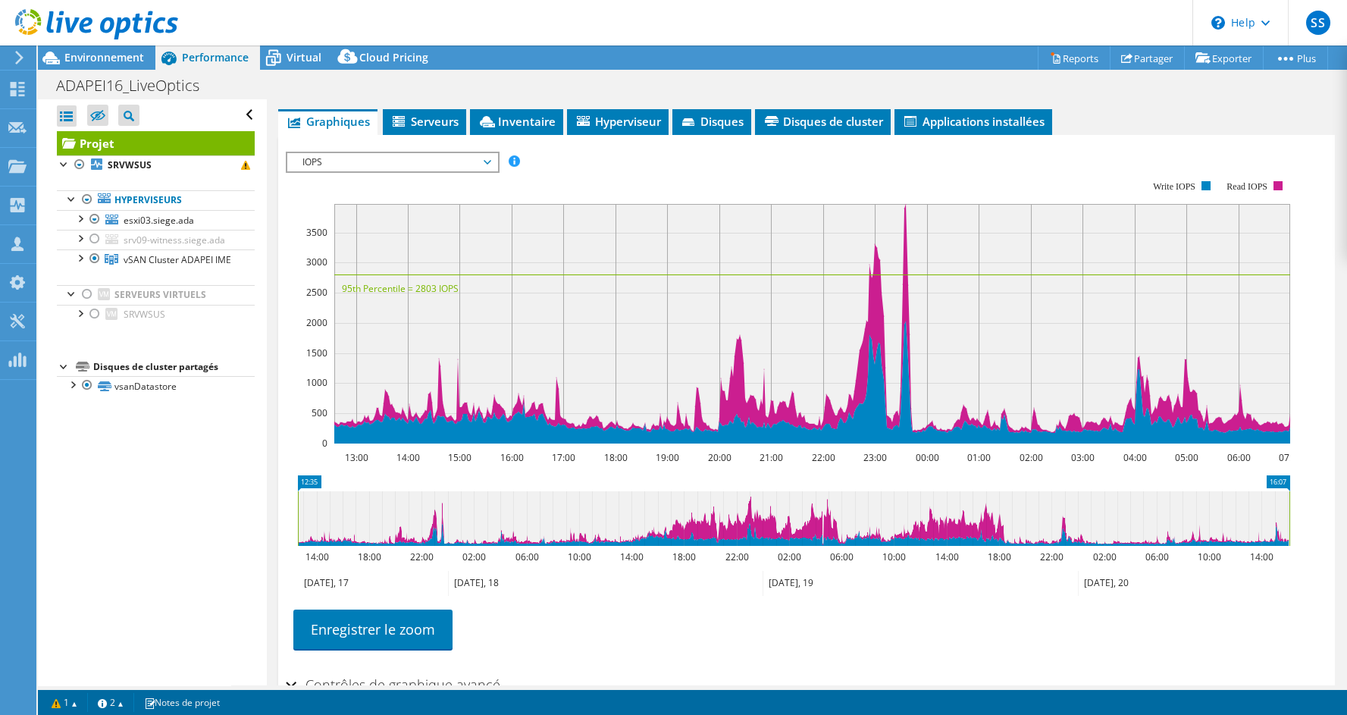
drag, startPoint x: 539, startPoint y: 527, endPoint x: 1346, endPoint y: 522, distance: 806.7
click at [1346, 522] on article "Projet Détails Préparé pour: Michael ZAMPIERI, michael.zampieri@adapei16.asso.f…" at bounding box center [807, 392] width 1080 height 586
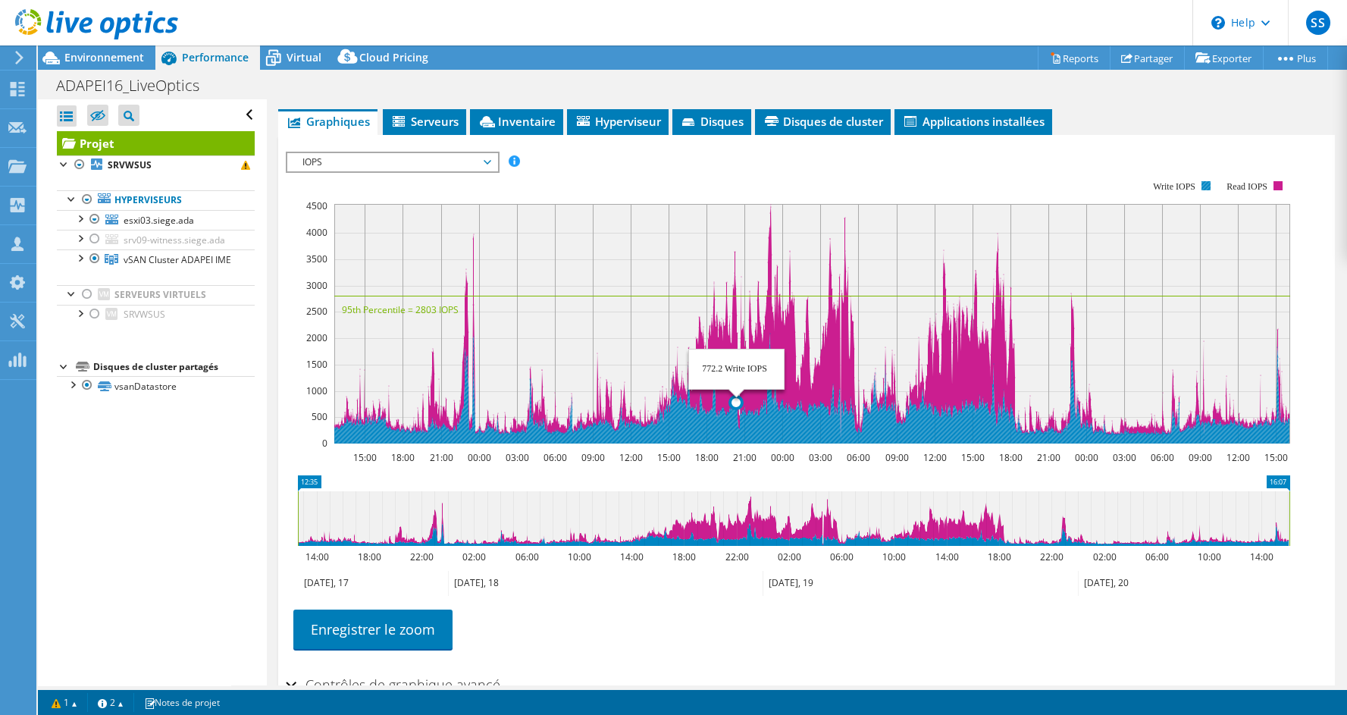
drag, startPoint x: 951, startPoint y: 414, endPoint x: 737, endPoint y: 426, distance: 214.1
click at [737, 426] on icon at bounding box center [811, 389] width 955 height 110
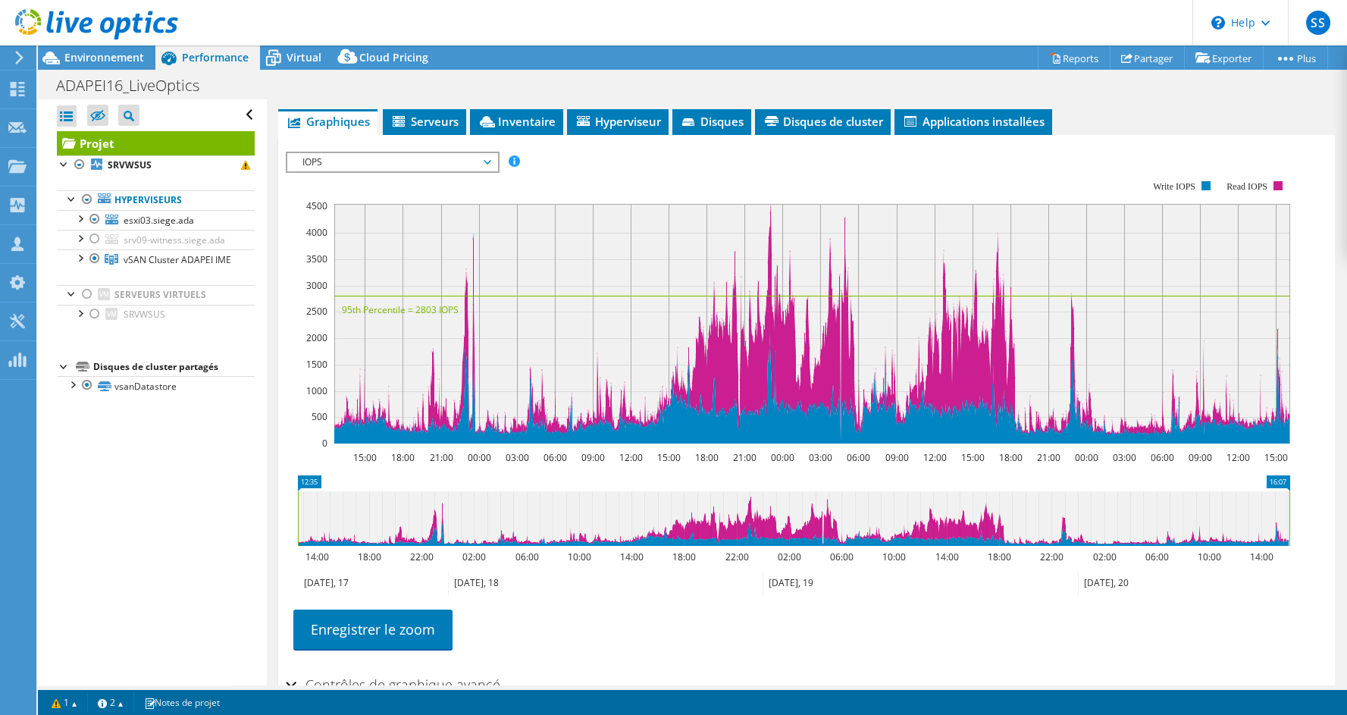
scroll to position [349, 0]
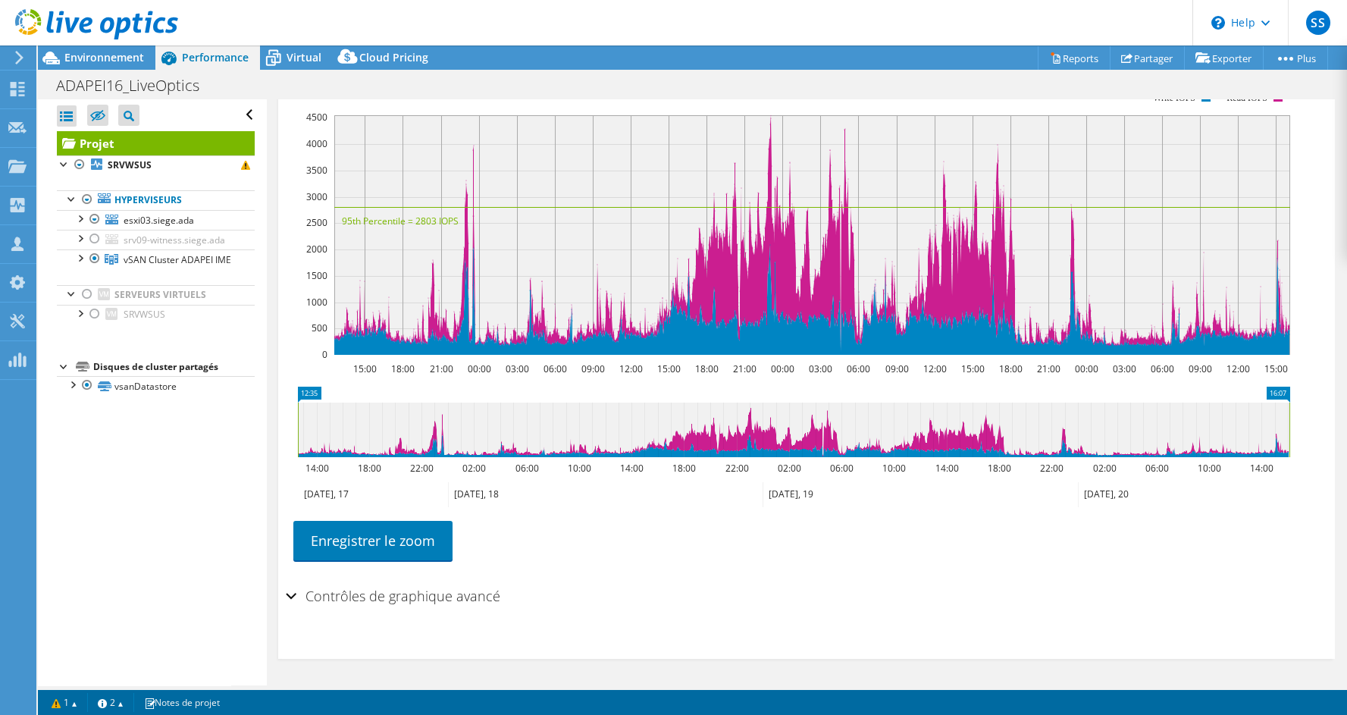
click at [373, 591] on h2 "Contrôles de graphique avancé" at bounding box center [393, 596] width 215 height 30
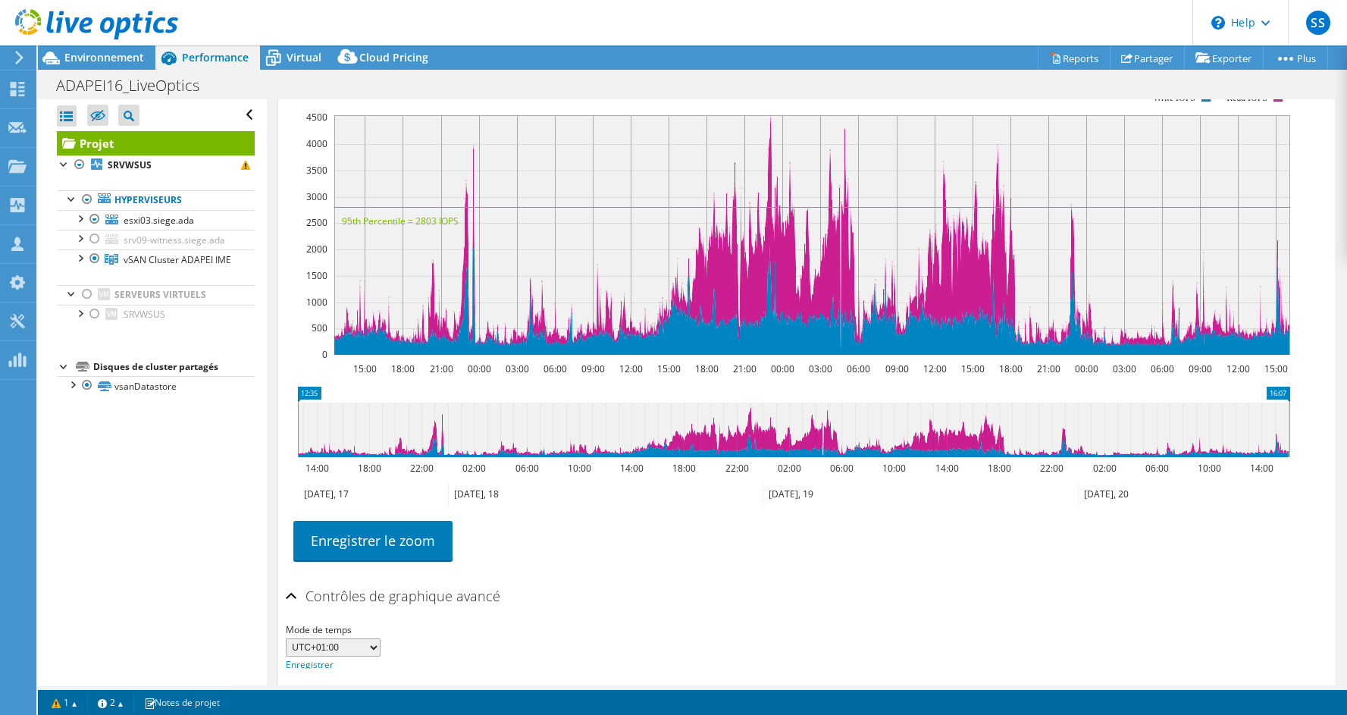
scroll to position [398, 0]
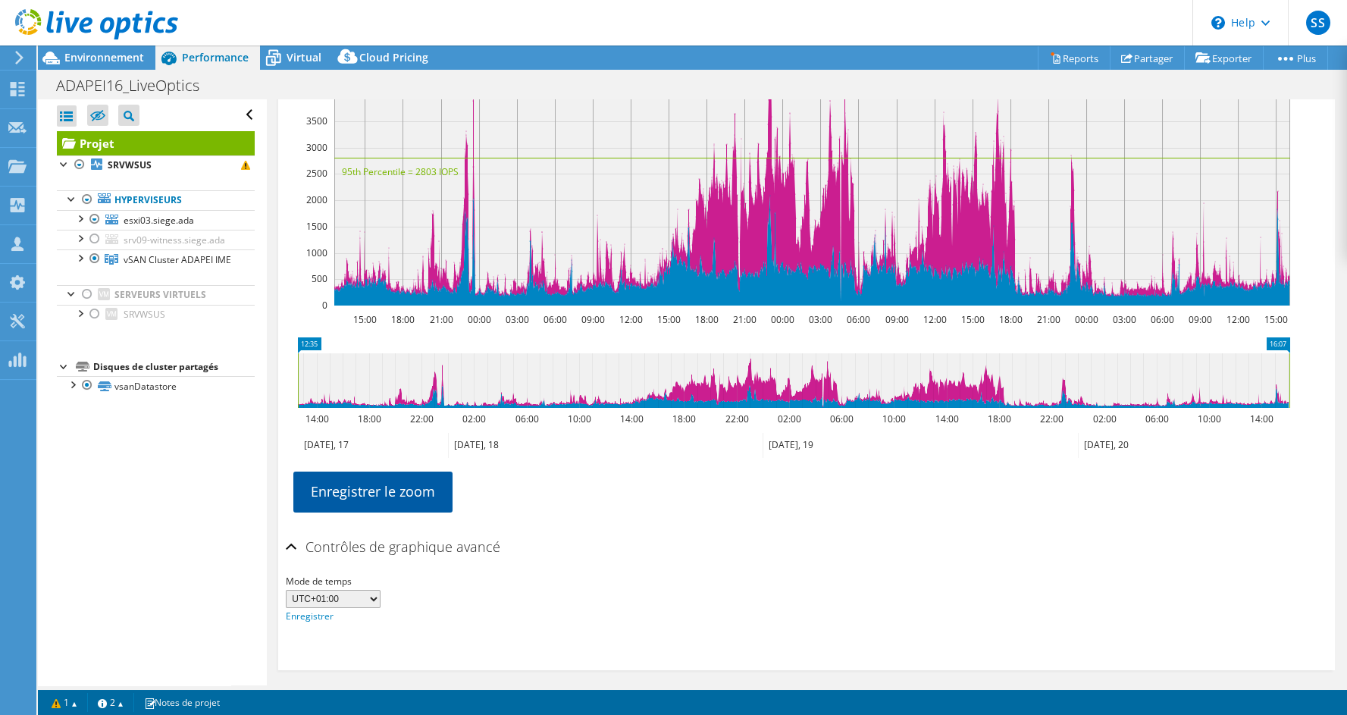
click at [362, 501] on link "Enregistrer le zoom" at bounding box center [372, 491] width 159 height 39
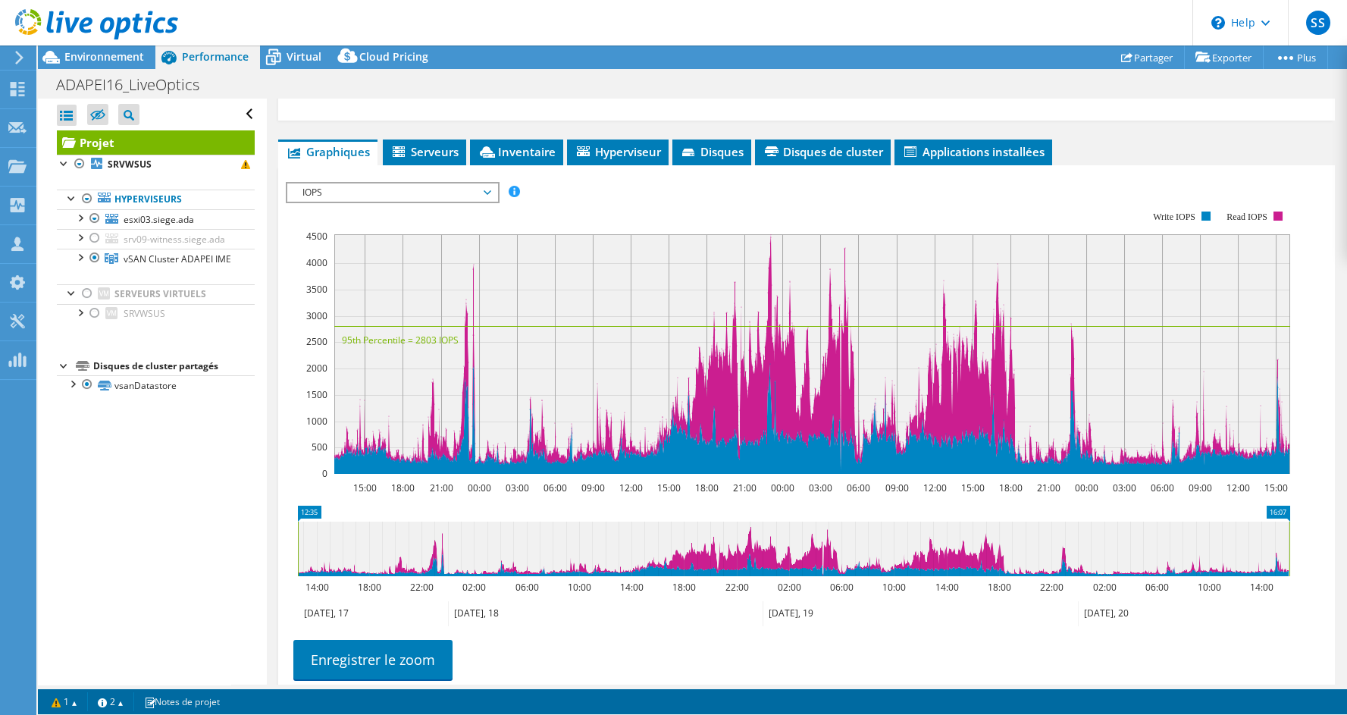
scroll to position [228, 0]
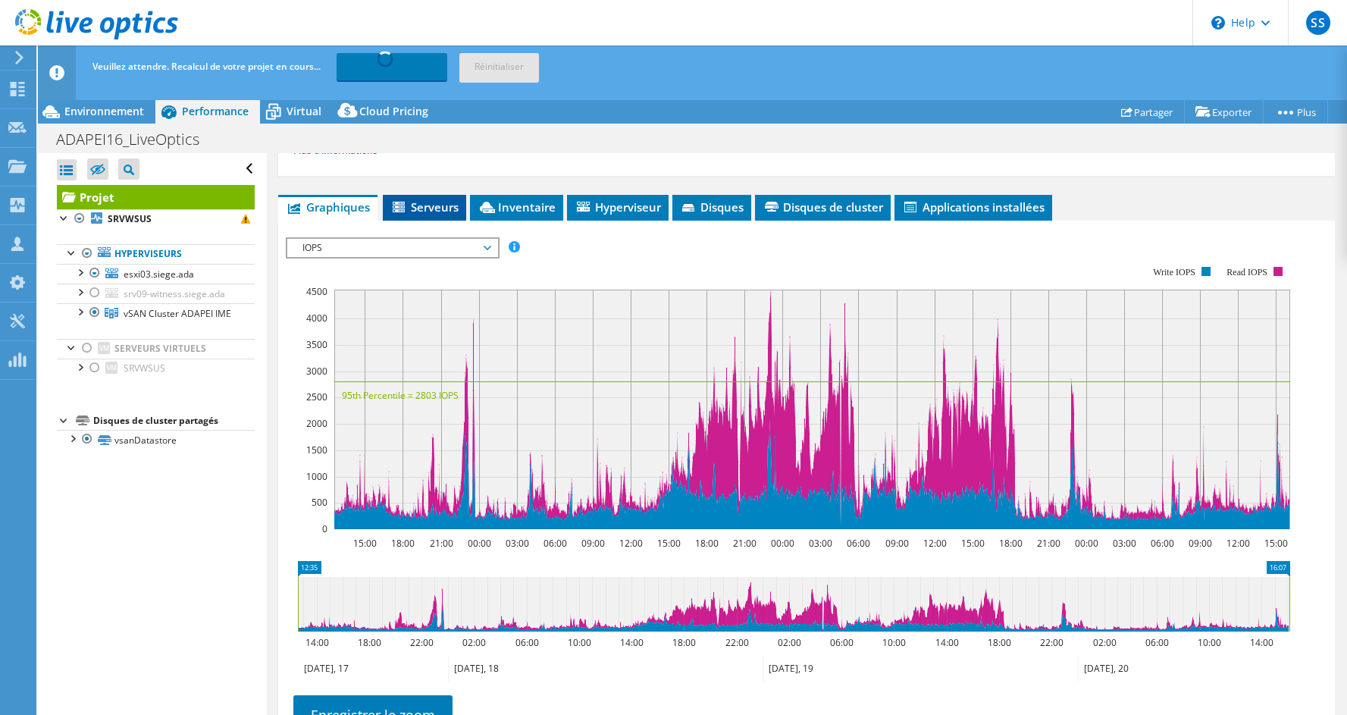
click at [447, 212] on span "Serveurs" at bounding box center [424, 206] width 68 height 15
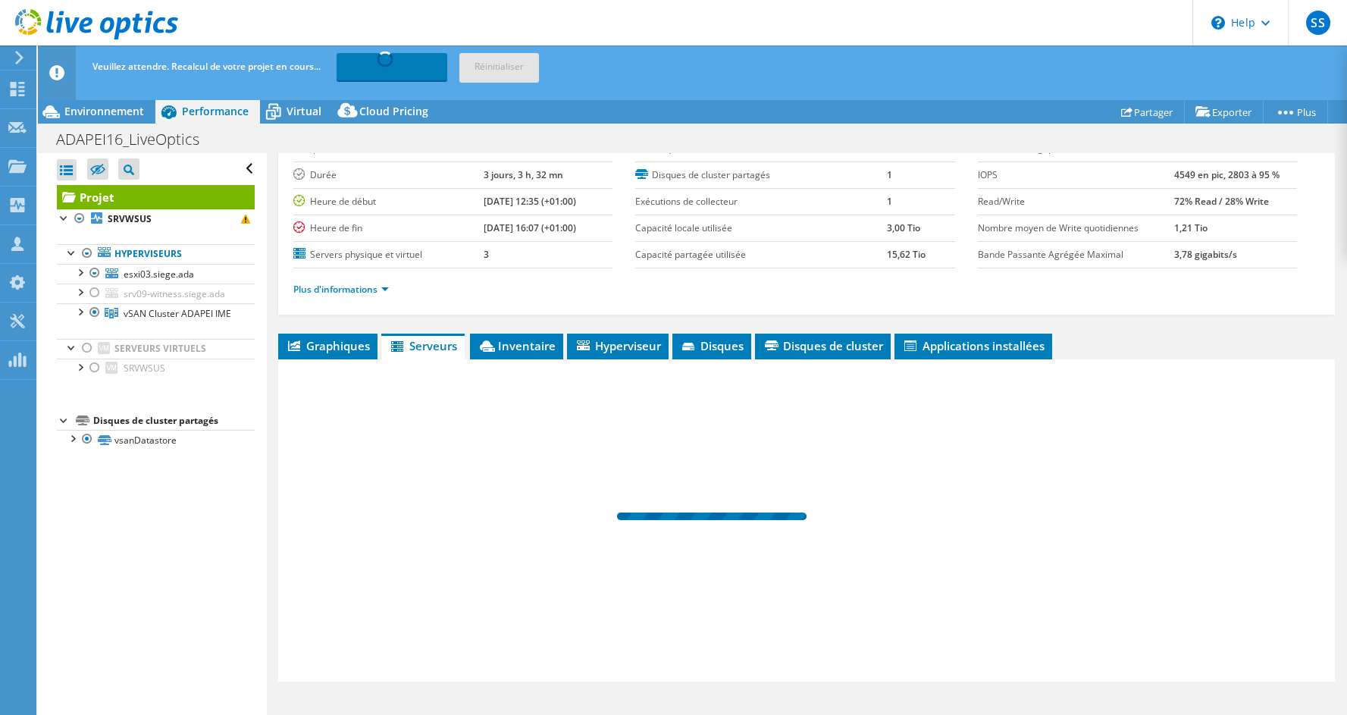
scroll to position [90, 0]
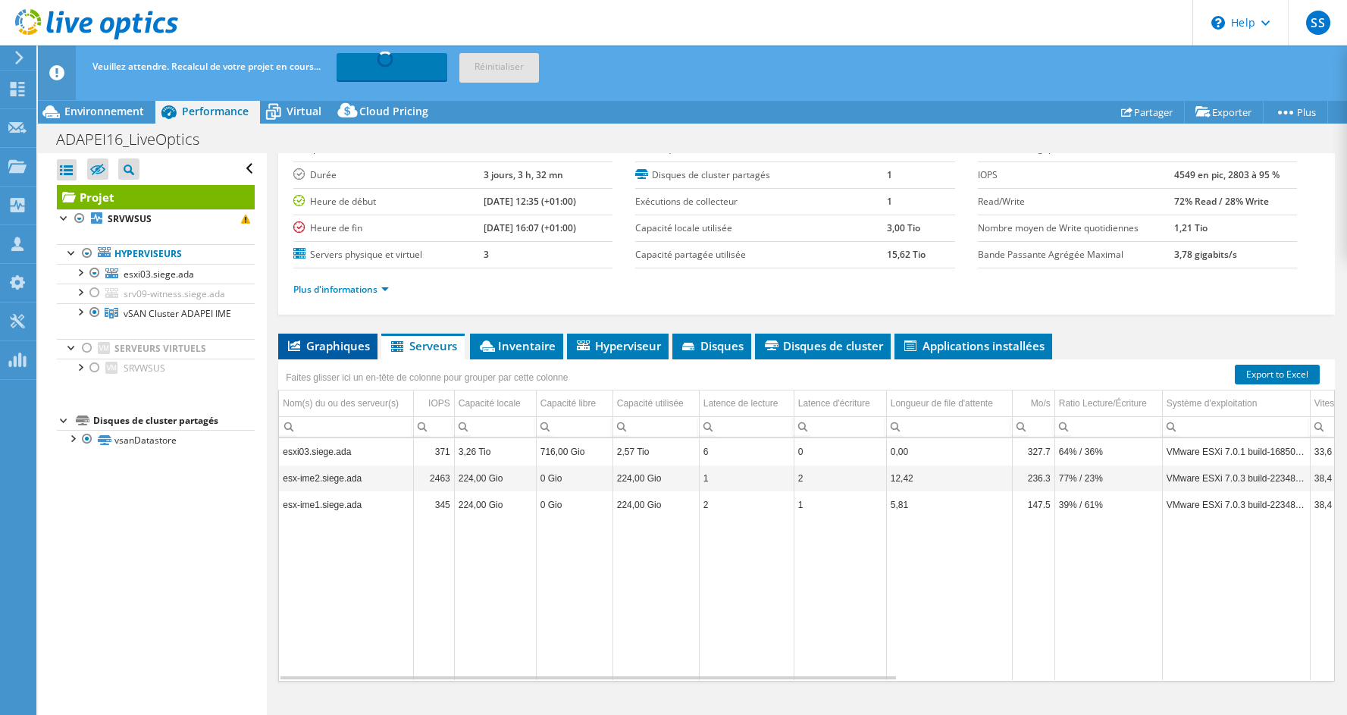
click at [350, 354] on li "Graphiques" at bounding box center [327, 347] width 99 height 26
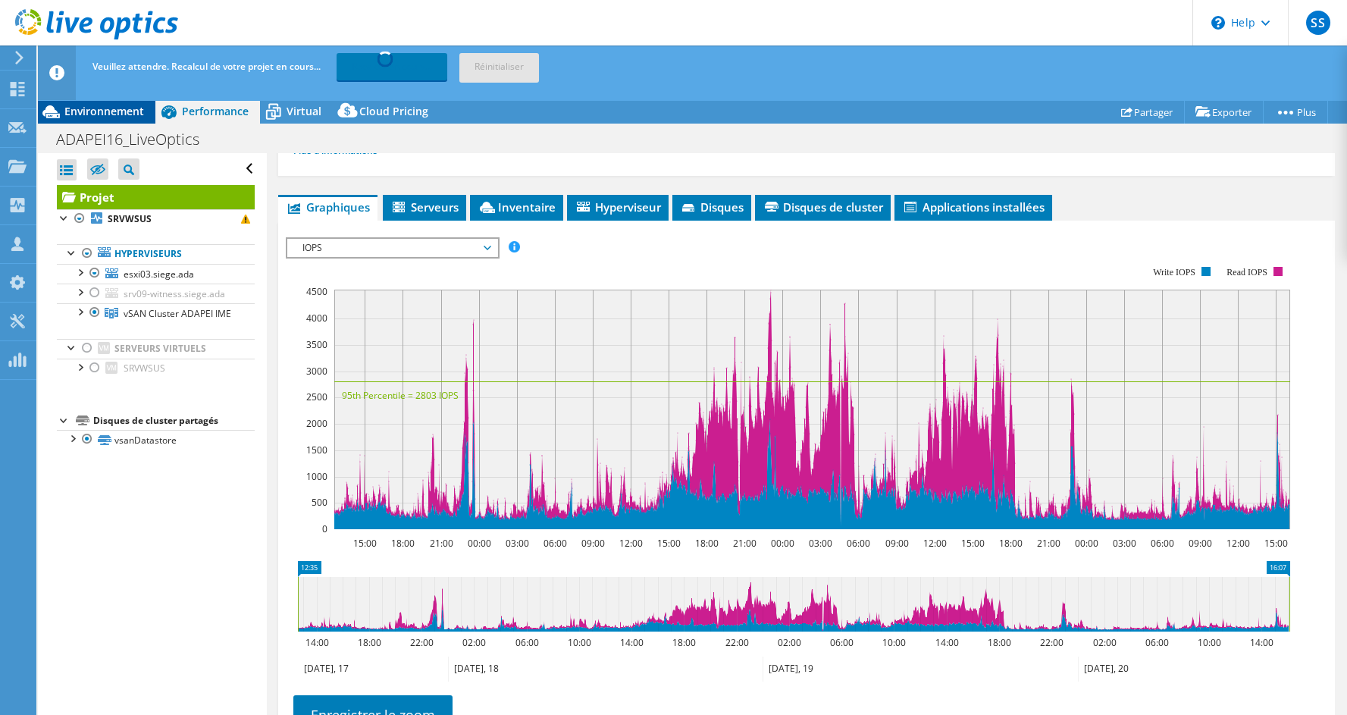
click at [86, 104] on span "Environnement" at bounding box center [104, 111] width 80 height 14
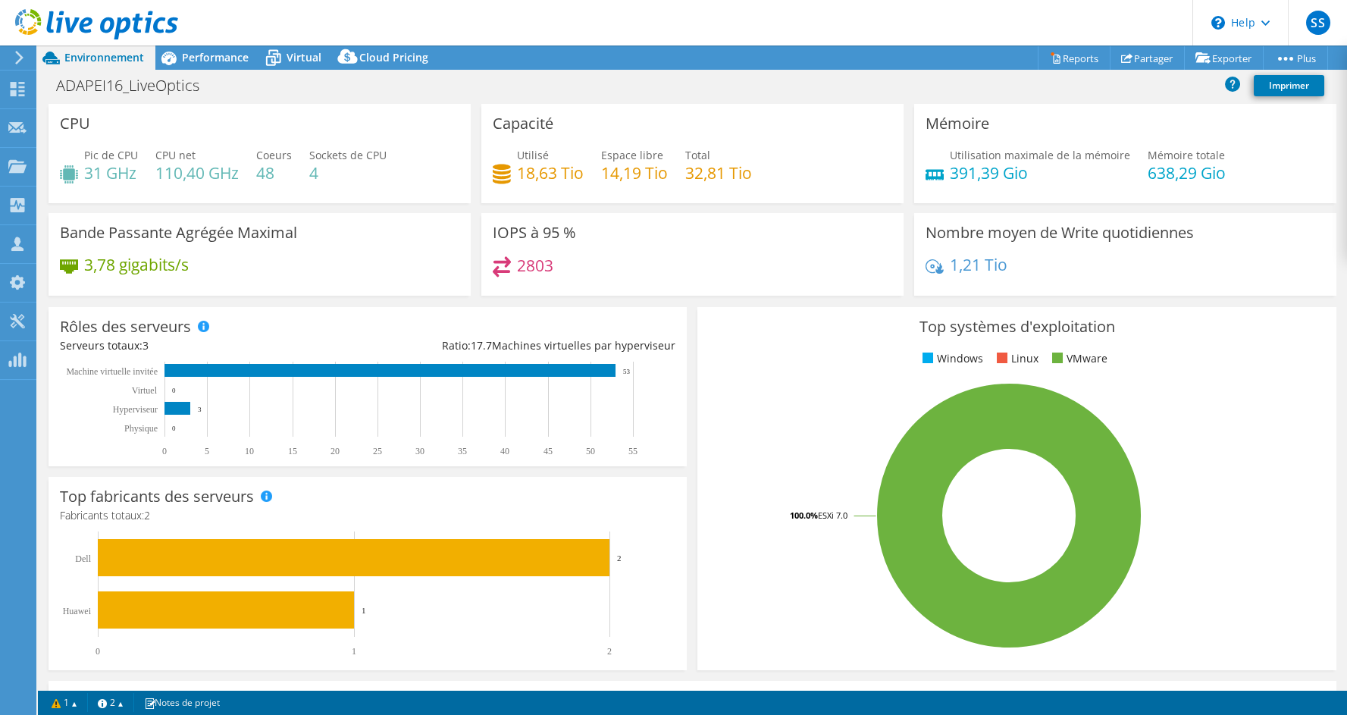
click at [535, 275] on div "2803" at bounding box center [693, 272] width 400 height 33
click at [537, 275] on div "2803" at bounding box center [693, 272] width 400 height 33
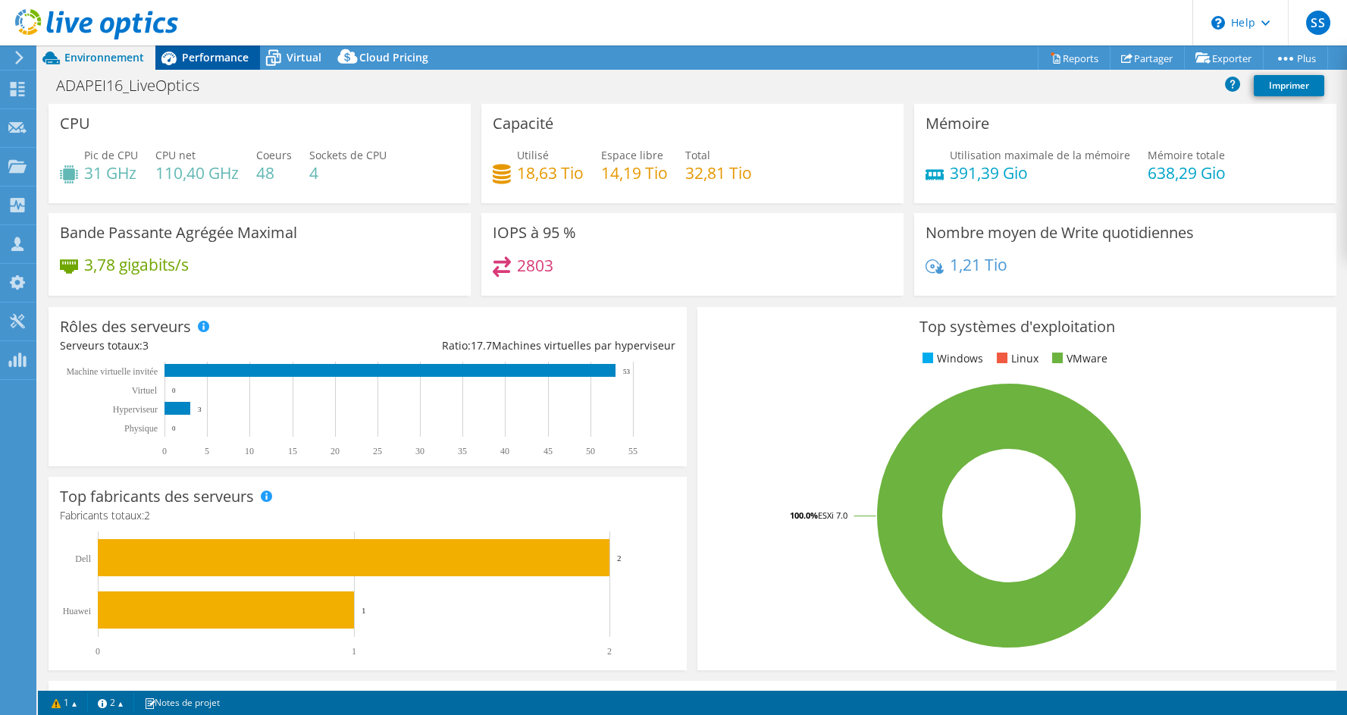
click at [231, 61] on span "Performance" at bounding box center [215, 57] width 67 height 14
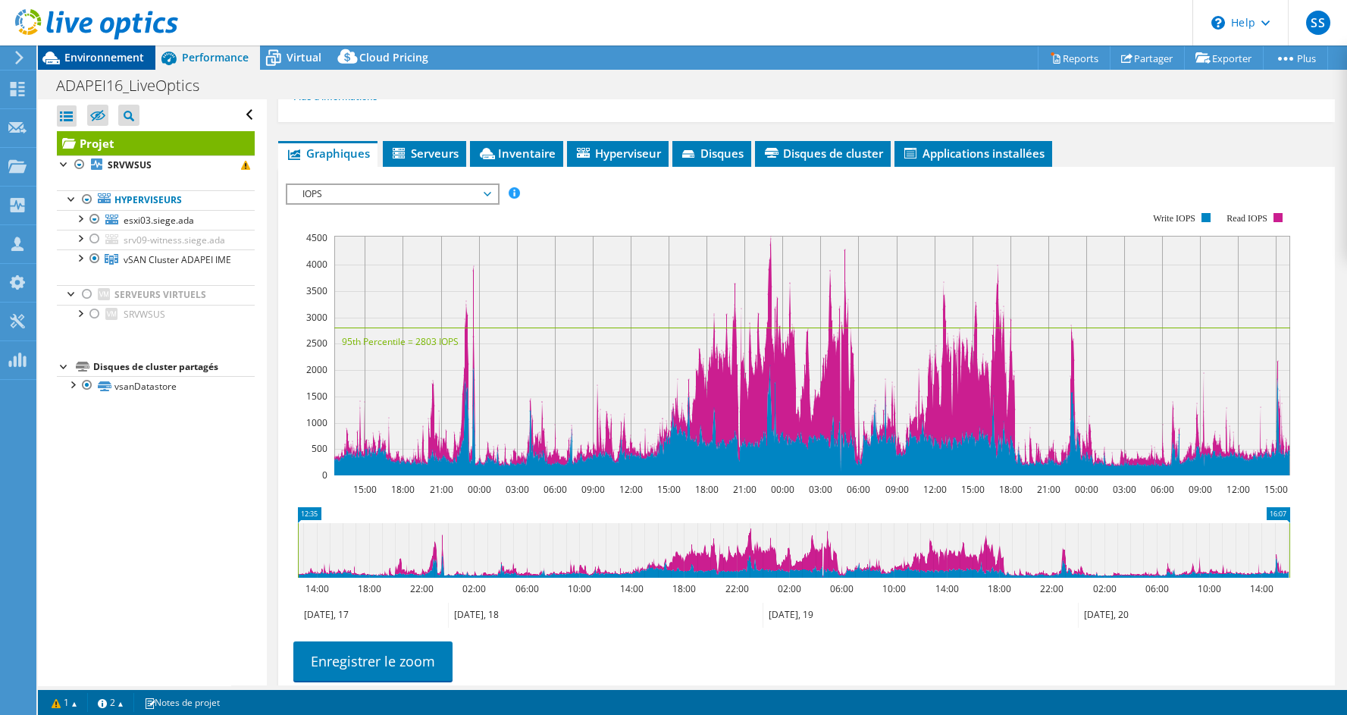
click at [139, 61] on span "Environnement" at bounding box center [104, 57] width 80 height 14
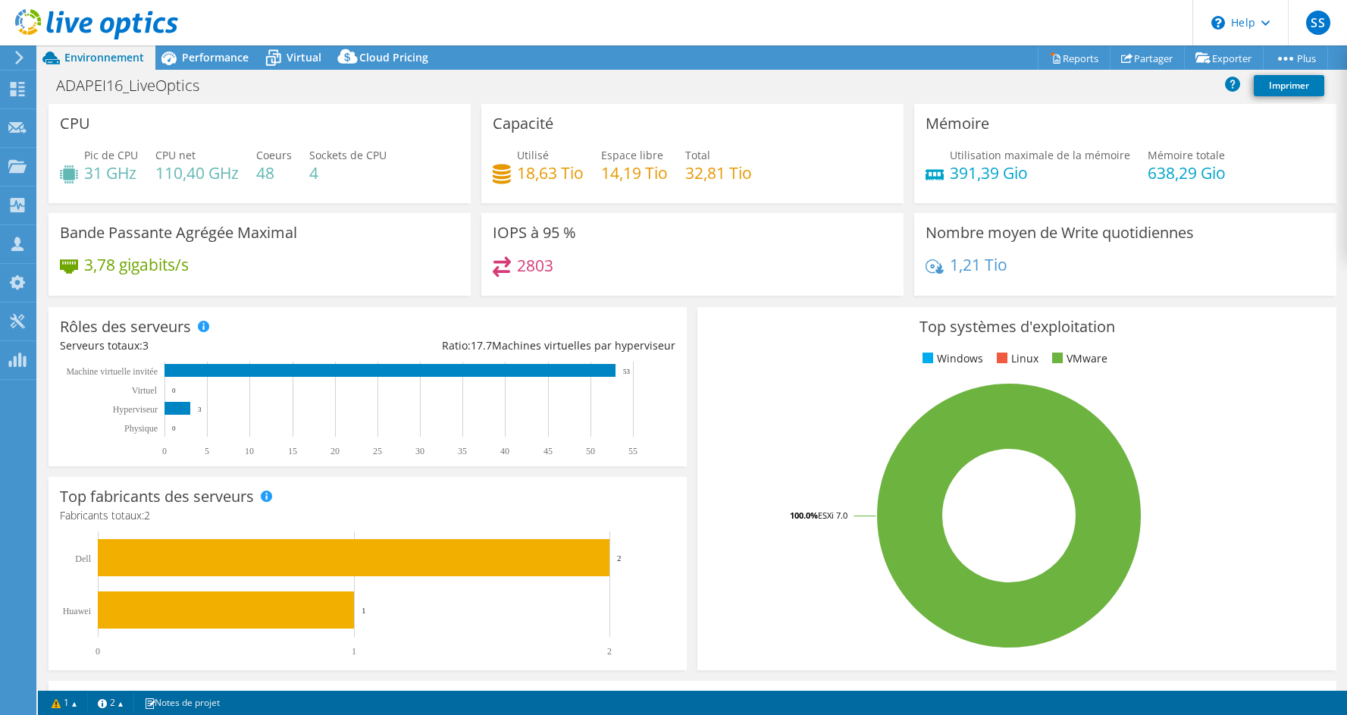
click at [688, 238] on div "IOPS à 95 % 2803" at bounding box center [692, 254] width 422 height 83
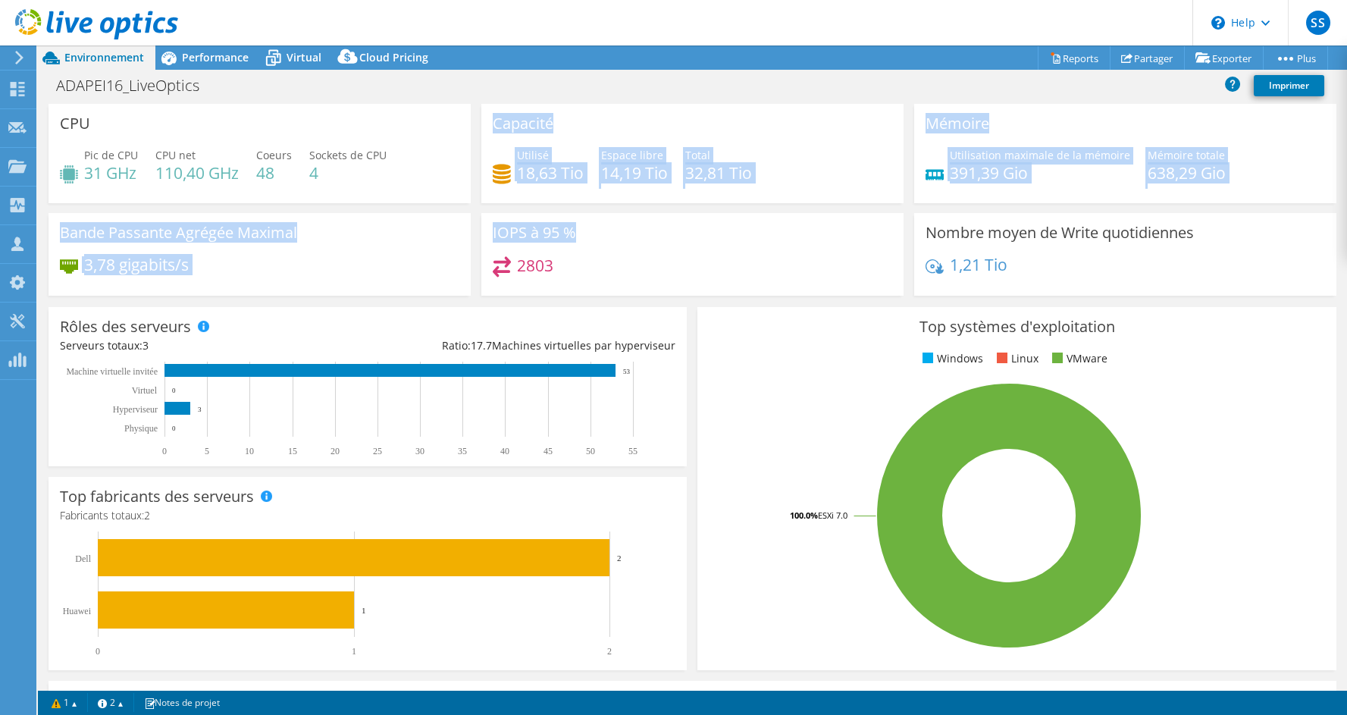
drag, startPoint x: 688, startPoint y: 238, endPoint x: 400, endPoint y: 163, distance: 298.5
click at [400, 163] on div "CPU Pic de CPU 31 GHz CPU net 110,40 GHz Coeurs 48 Sockets de CPU 4 Capacité Ut…" at bounding box center [692, 205] width 1299 height 202
click at [400, 163] on div "Pic de CPU 31 GHz CPU net 110,40 GHz Coeurs 48 Sockets de CPU 4" at bounding box center [260, 171] width 400 height 49
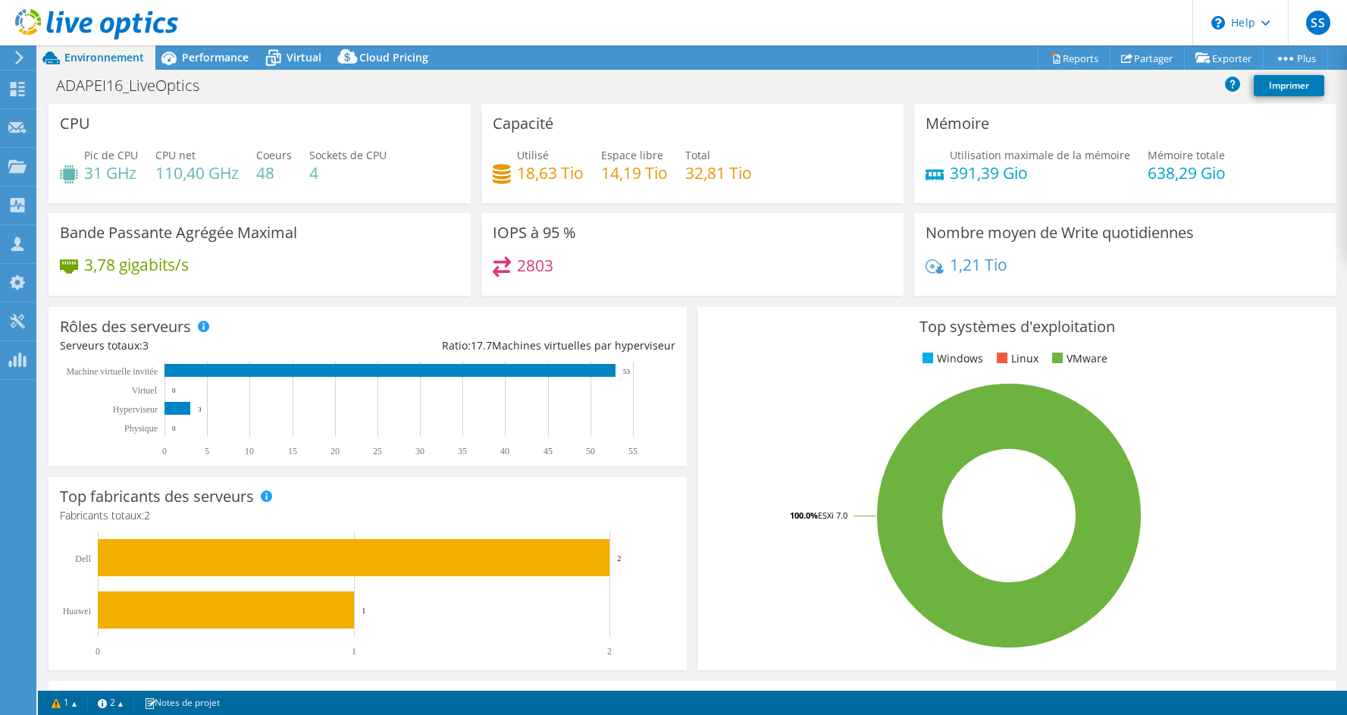
click at [400, 163] on div "Pic de CPU 31 GHz CPU net 110,40 GHz Coeurs 48 Sockets de CPU 4" at bounding box center [260, 171] width 400 height 49
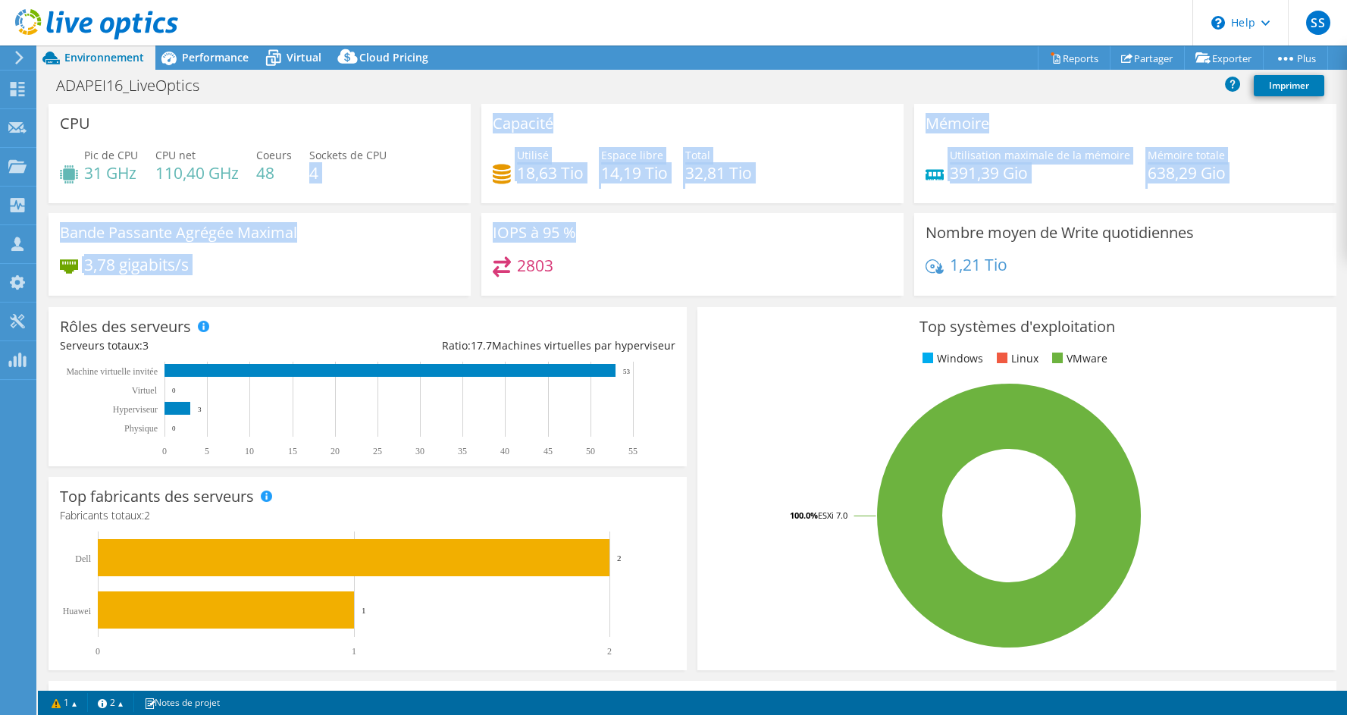
drag, startPoint x: 400, startPoint y: 163, endPoint x: 649, endPoint y: 214, distance: 254.6
click at [649, 214] on div "CPU Pic de CPU 31 GHz CPU net 110,40 GHz Coeurs 48 Sockets de CPU 4 Capacité Ut…" at bounding box center [692, 205] width 1299 height 202
click at [649, 214] on div "IOPS à 95 % 2803" at bounding box center [692, 254] width 422 height 83
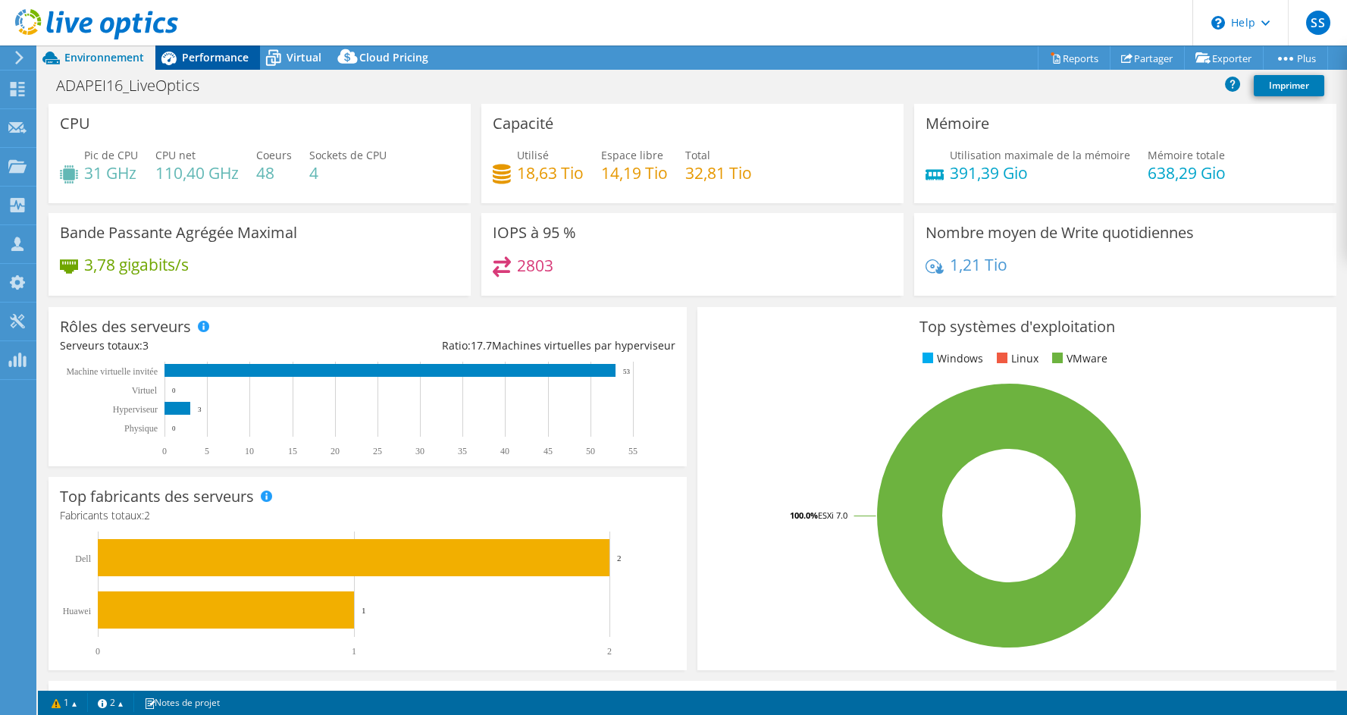
click at [229, 67] on div "Performance" at bounding box center [207, 57] width 105 height 24
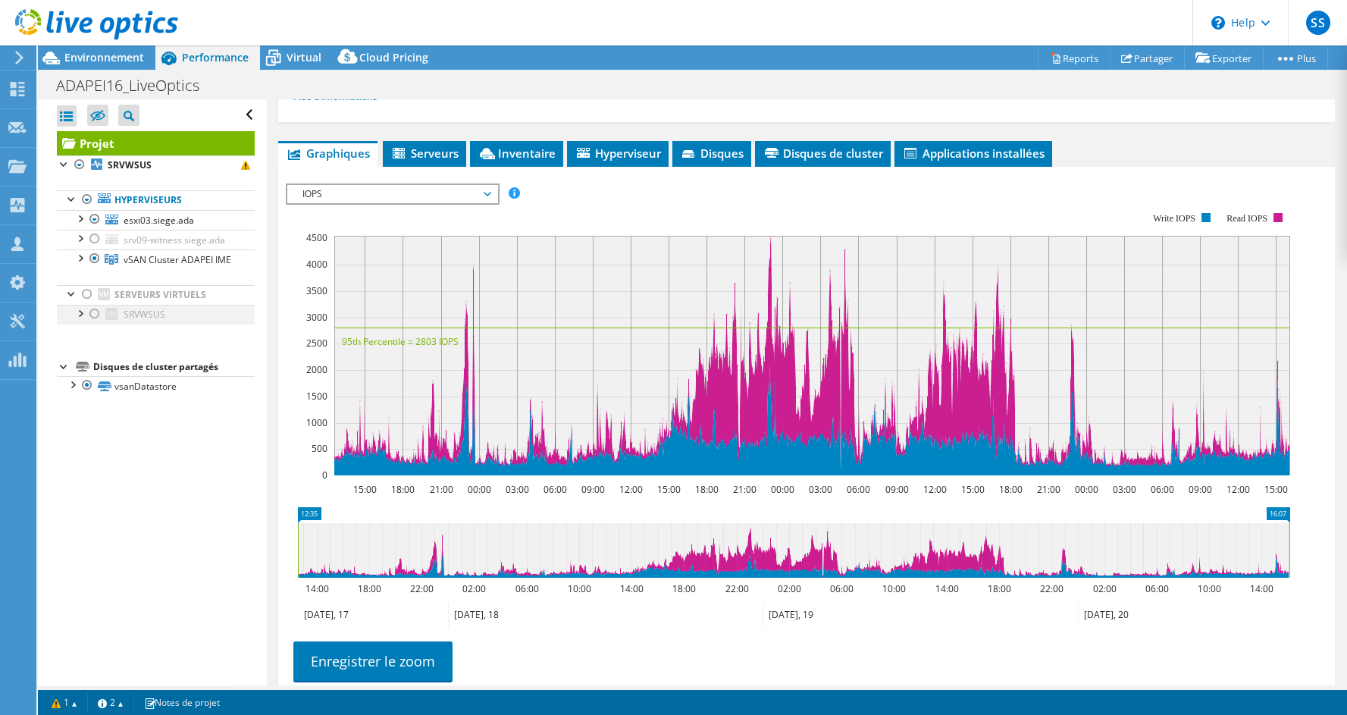
click at [74, 320] on div at bounding box center [79, 312] width 15 height 15
click at [74, 451] on div at bounding box center [71, 443] width 15 height 15
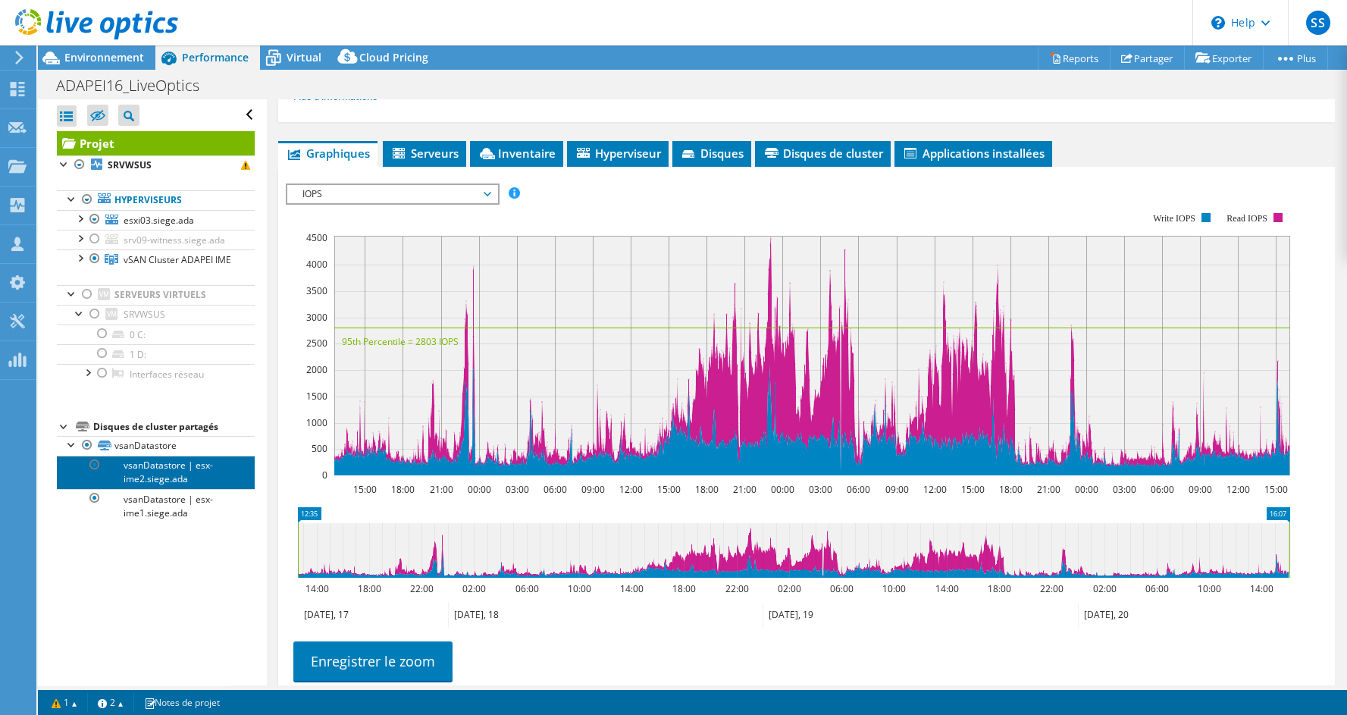
click at [183, 489] on link "vsanDatastore | esx-ime2.siege.ada" at bounding box center [156, 472] width 198 height 33
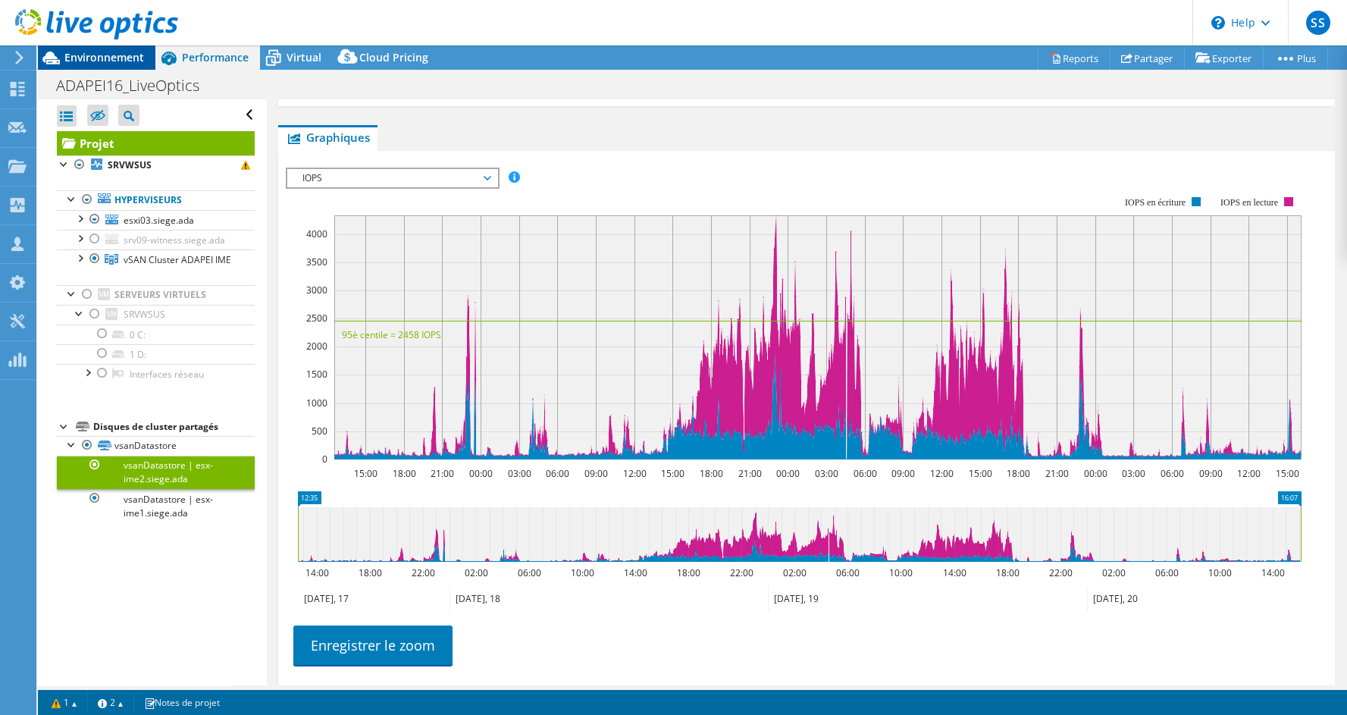
click at [131, 58] on span "Environnement" at bounding box center [104, 57] width 80 height 14
